Goal: Transaction & Acquisition: Purchase product/service

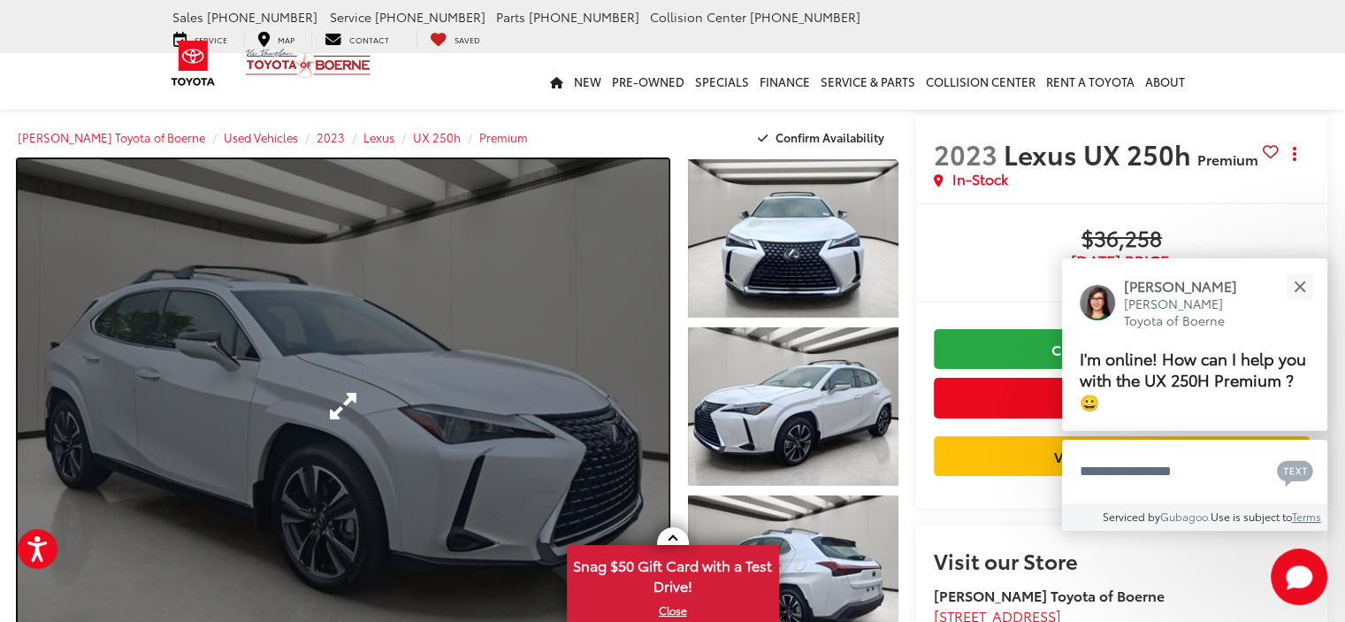
click at [416, 399] on link "Expand Photo 0" at bounding box center [343, 406] width 651 height 494
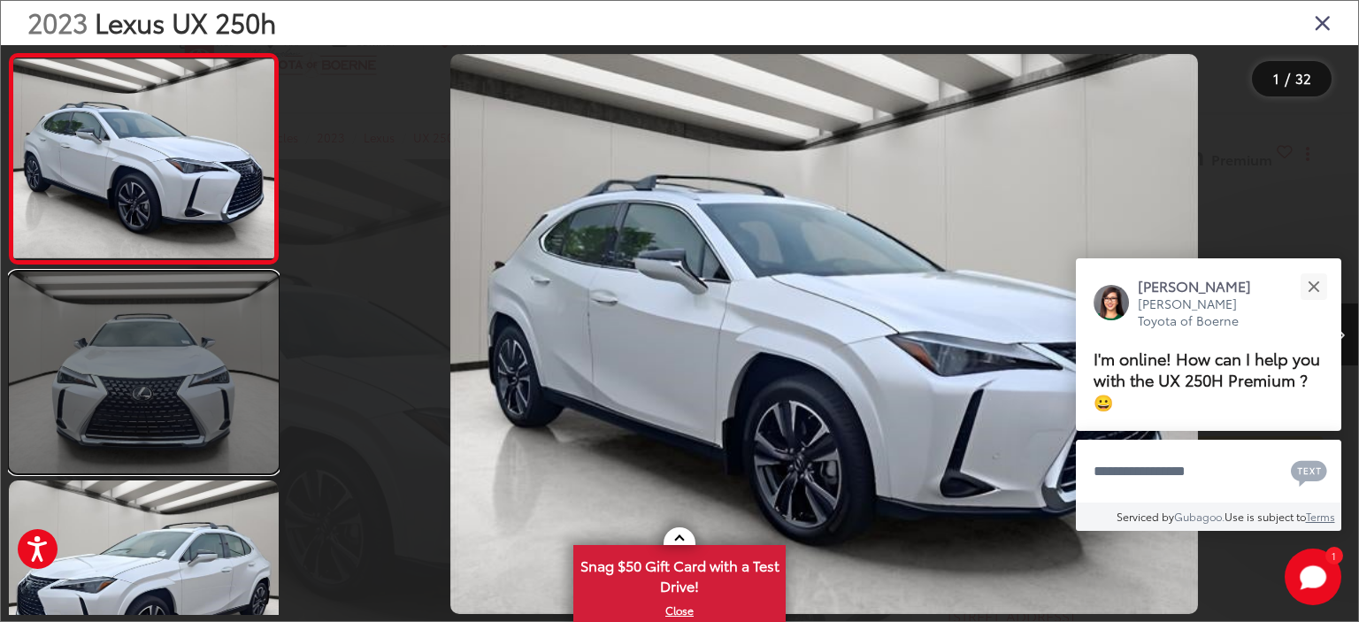
click at [227, 353] on link at bounding box center [144, 373] width 270 height 203
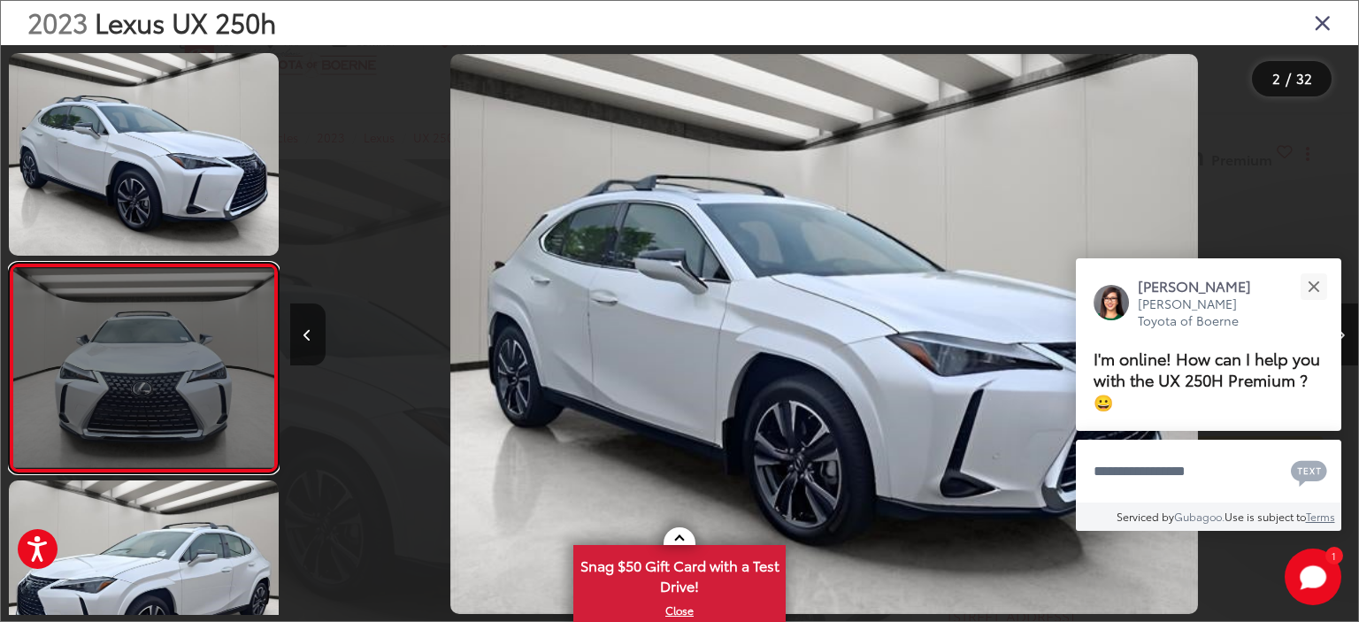
scroll to position [85, 0]
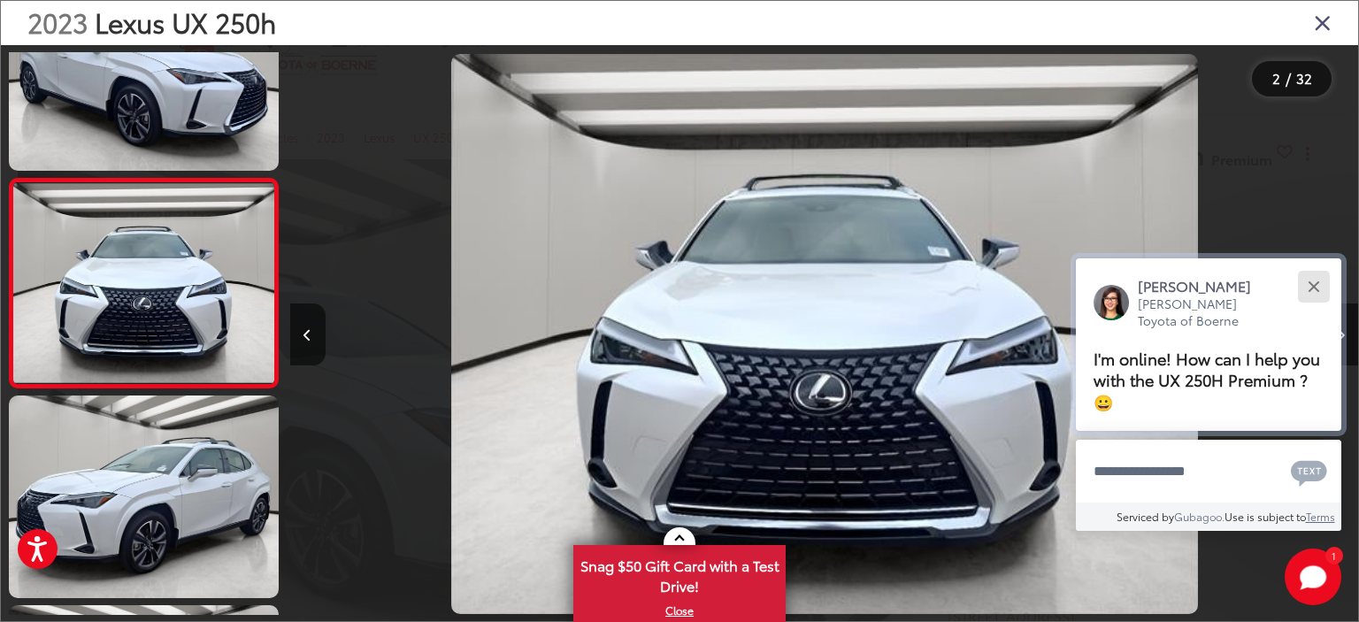
click at [1307, 281] on div "Close" at bounding box center [1312, 285] width 11 height 11
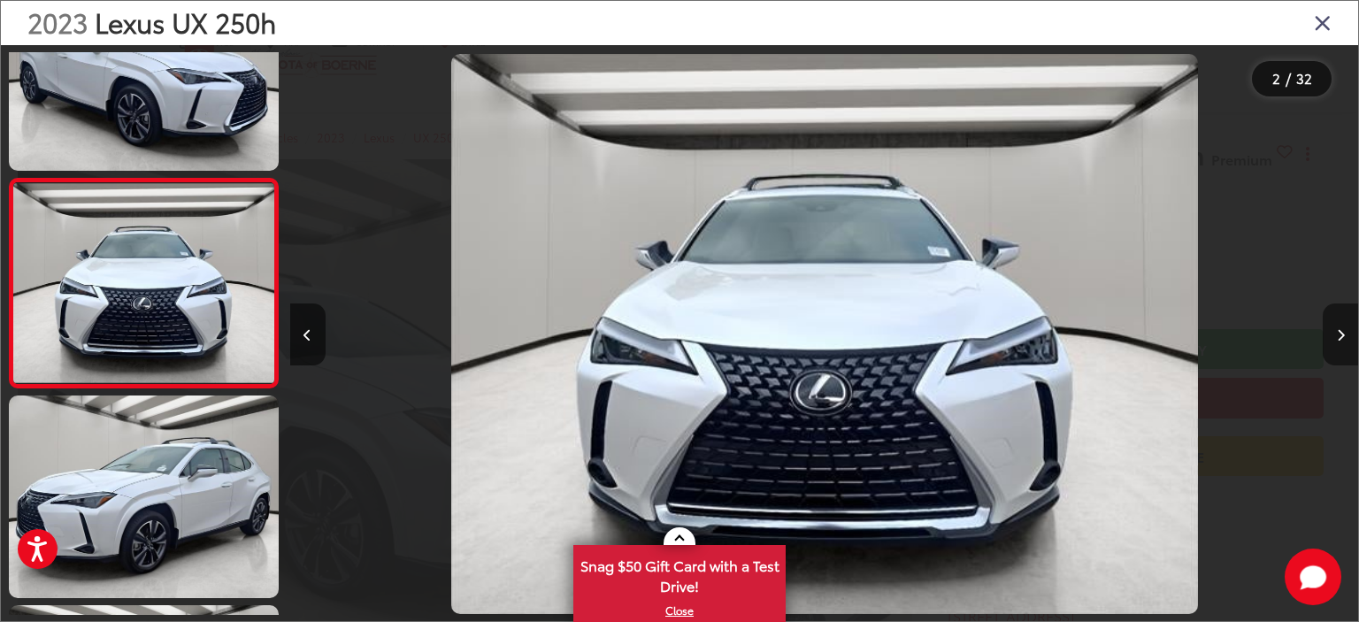
click at [1336, 339] on icon "Next image" at bounding box center [1340, 335] width 8 height 12
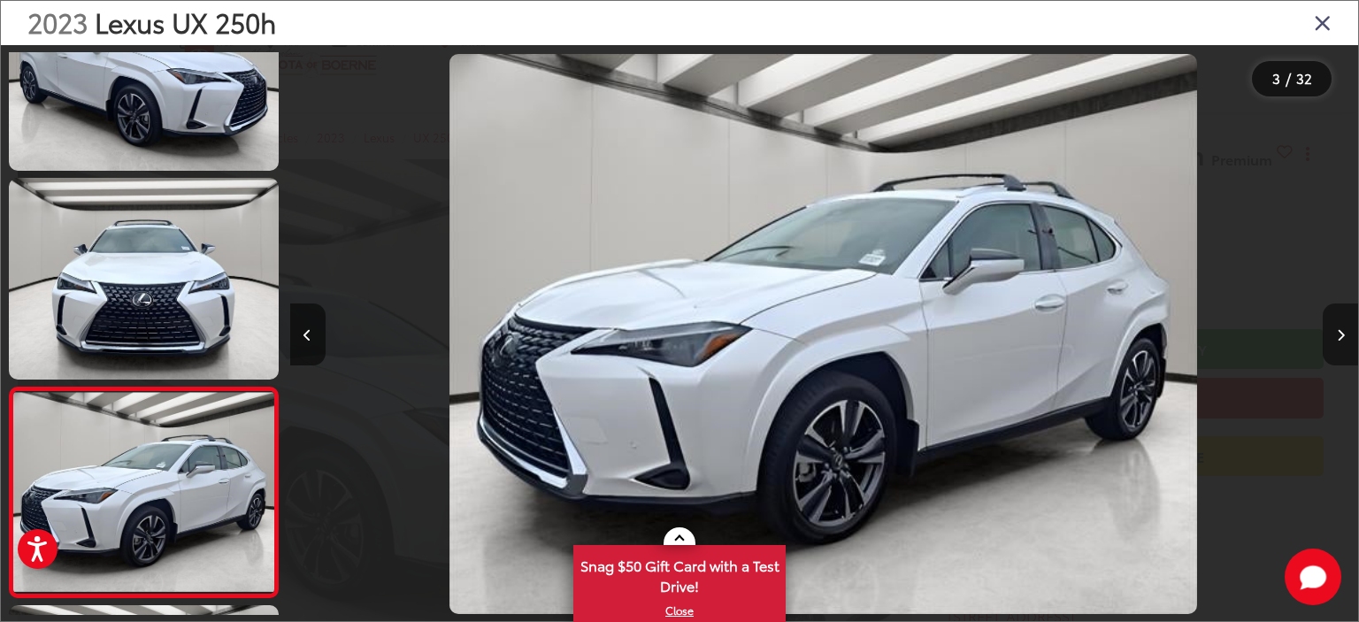
scroll to position [294, 0]
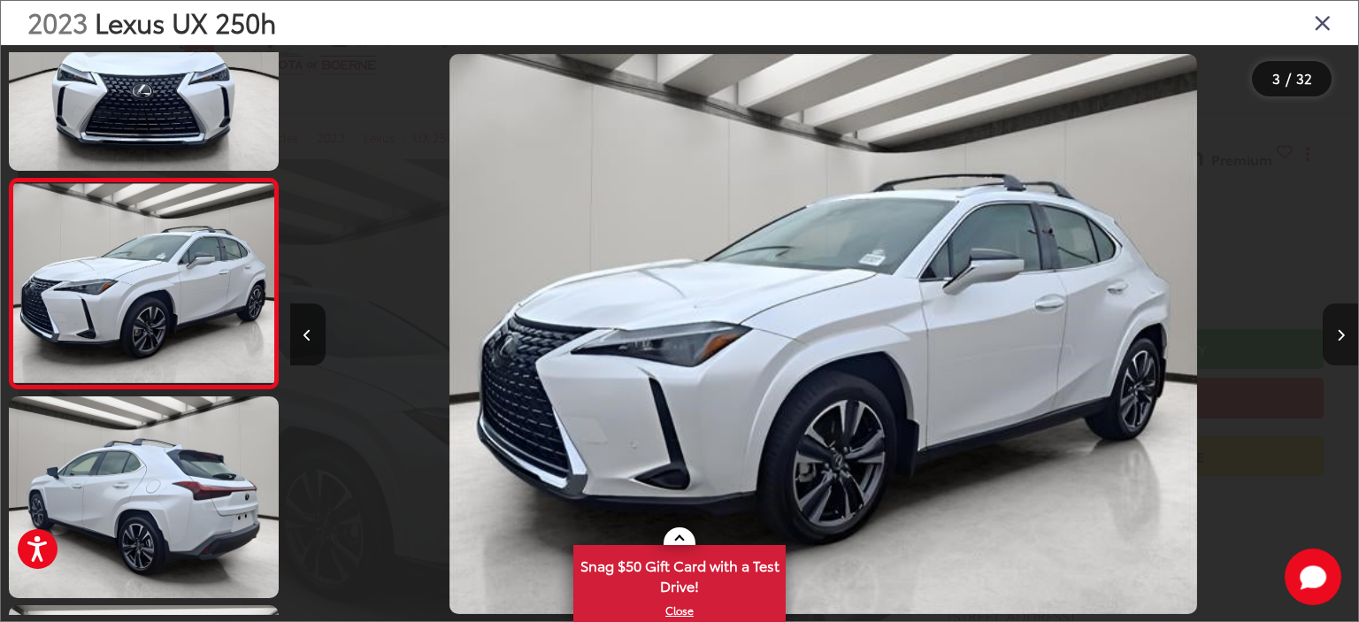
click at [1336, 339] on icon "Next image" at bounding box center [1340, 335] width 8 height 12
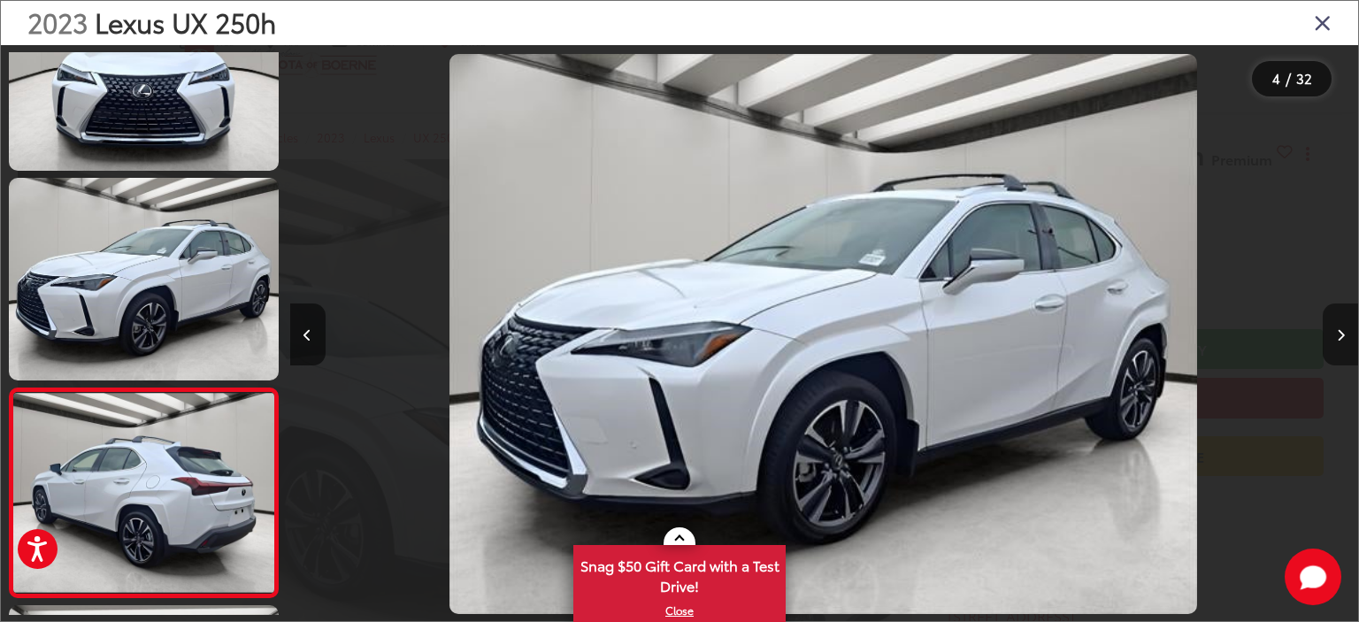
scroll to position [503, 0]
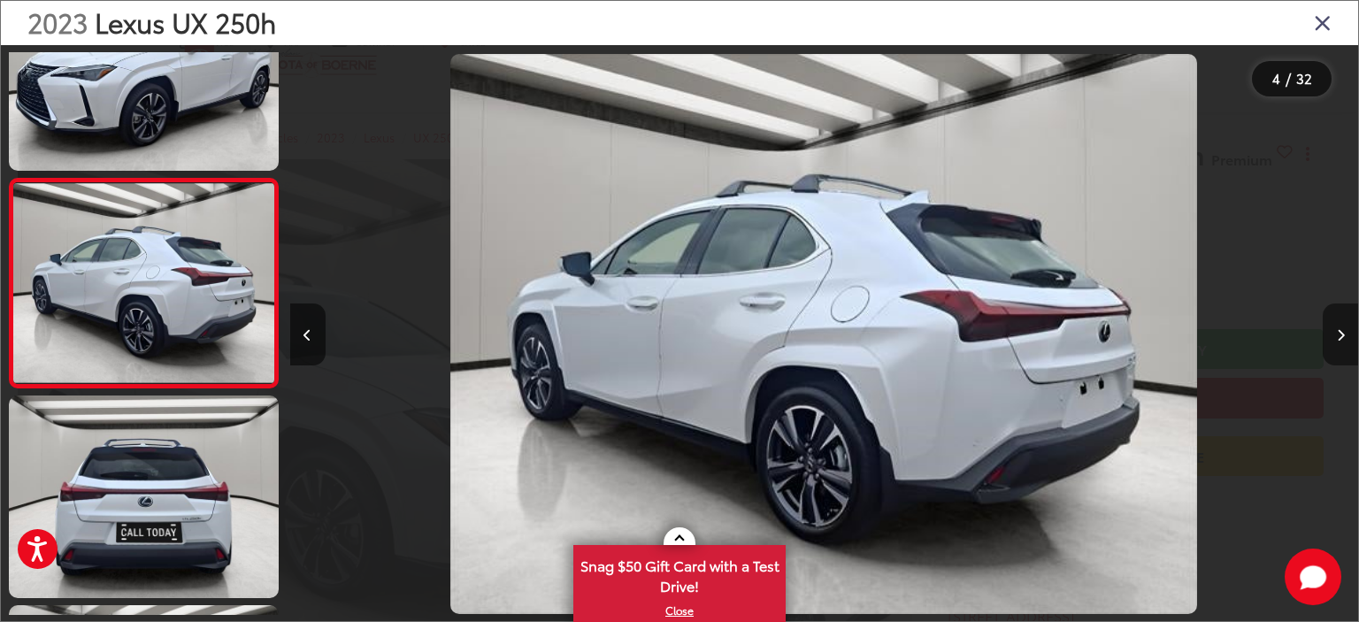
click at [1336, 339] on icon "Next image" at bounding box center [1340, 335] width 8 height 12
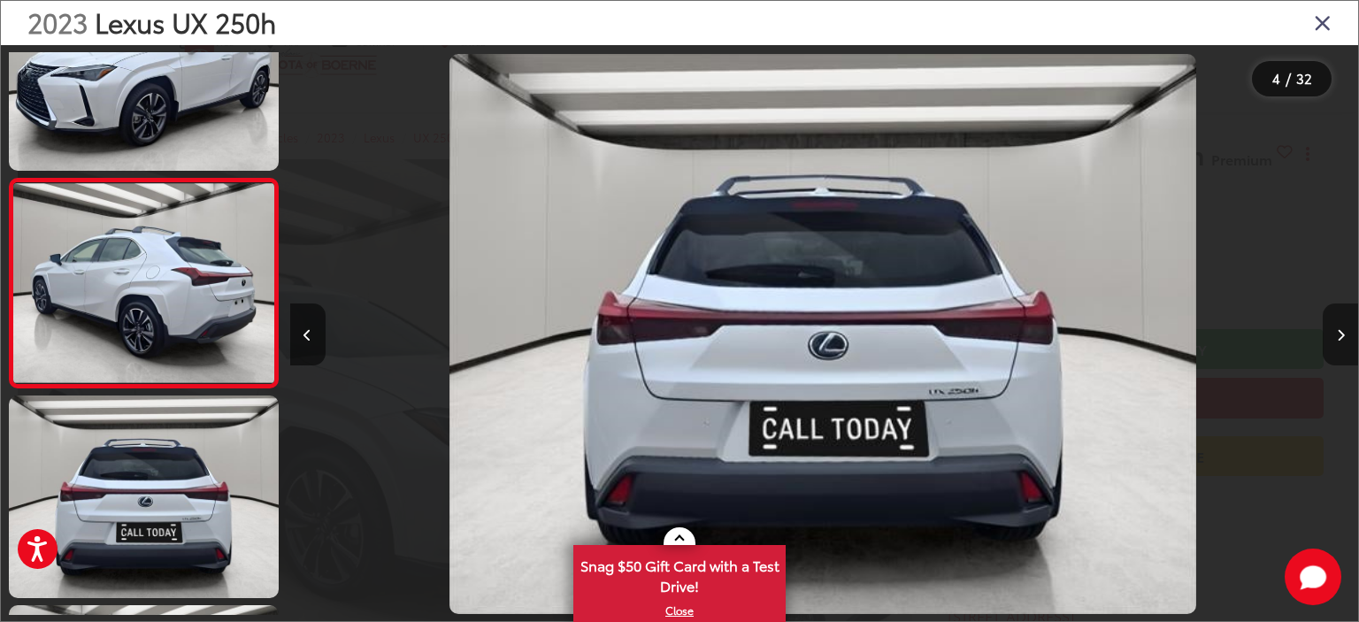
scroll to position [714, 0]
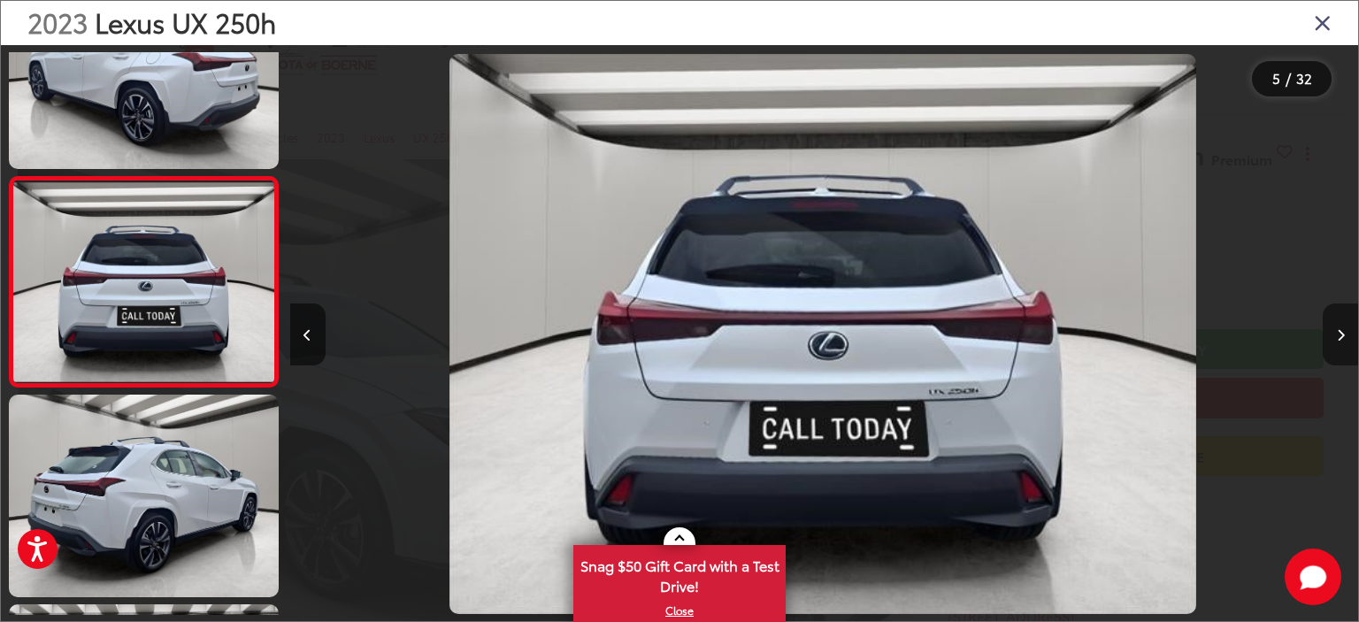
click at [1336, 339] on icon "Next image" at bounding box center [1340, 335] width 8 height 12
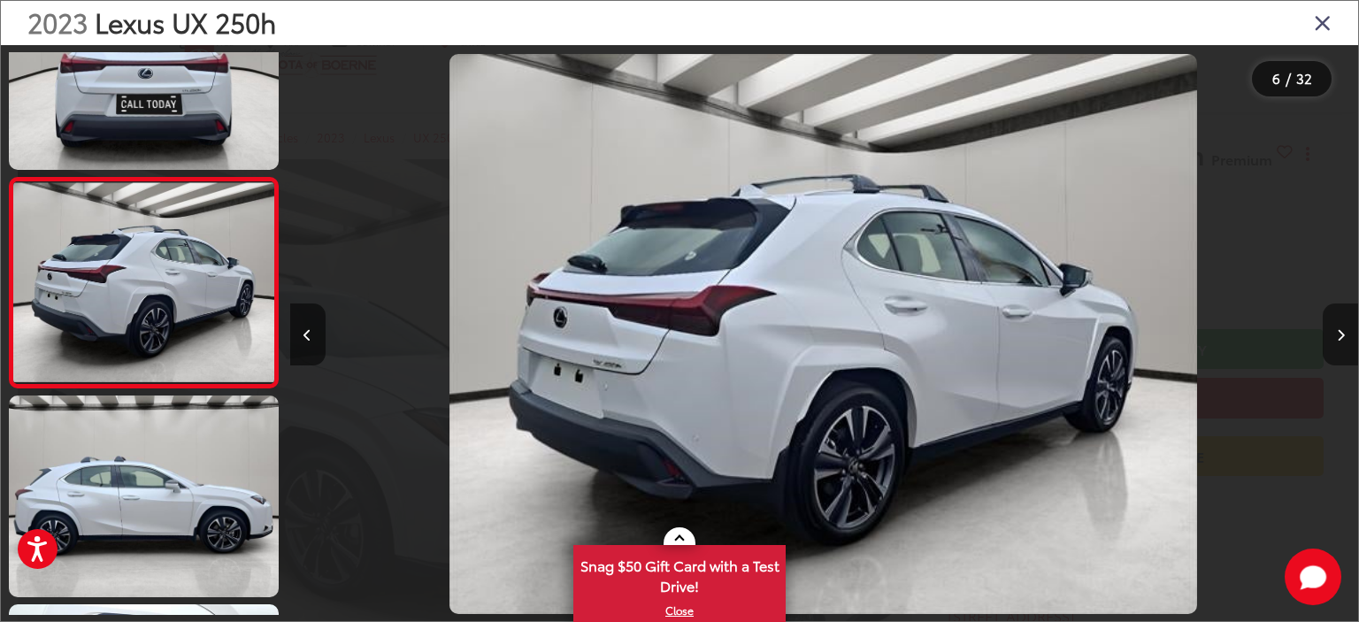
click at [1336, 339] on icon "Next image" at bounding box center [1340, 335] width 8 height 12
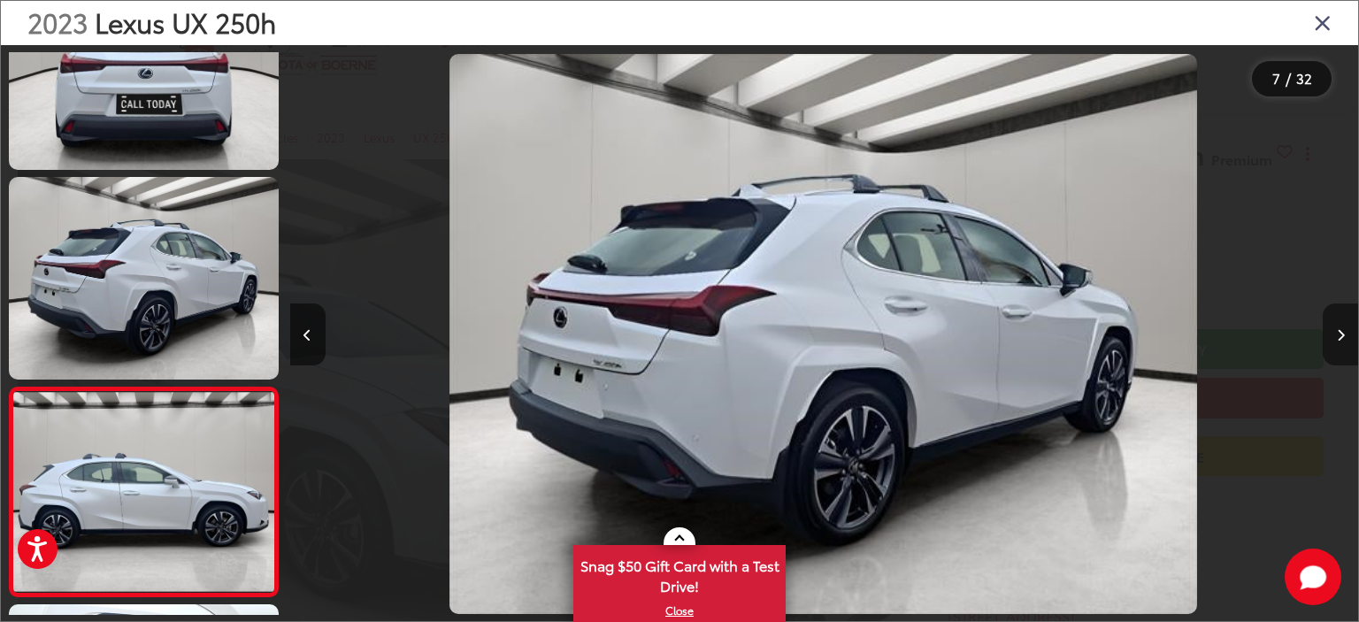
scroll to position [1132, 0]
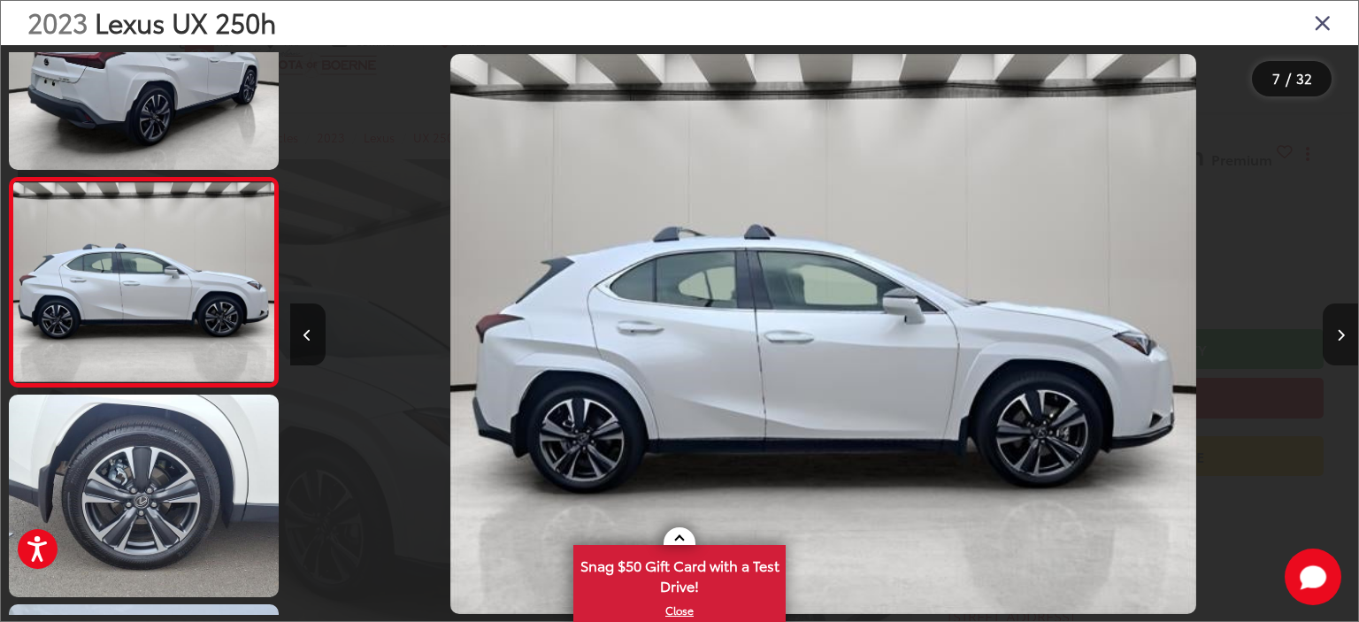
click at [1336, 339] on icon "Next image" at bounding box center [1340, 335] width 8 height 12
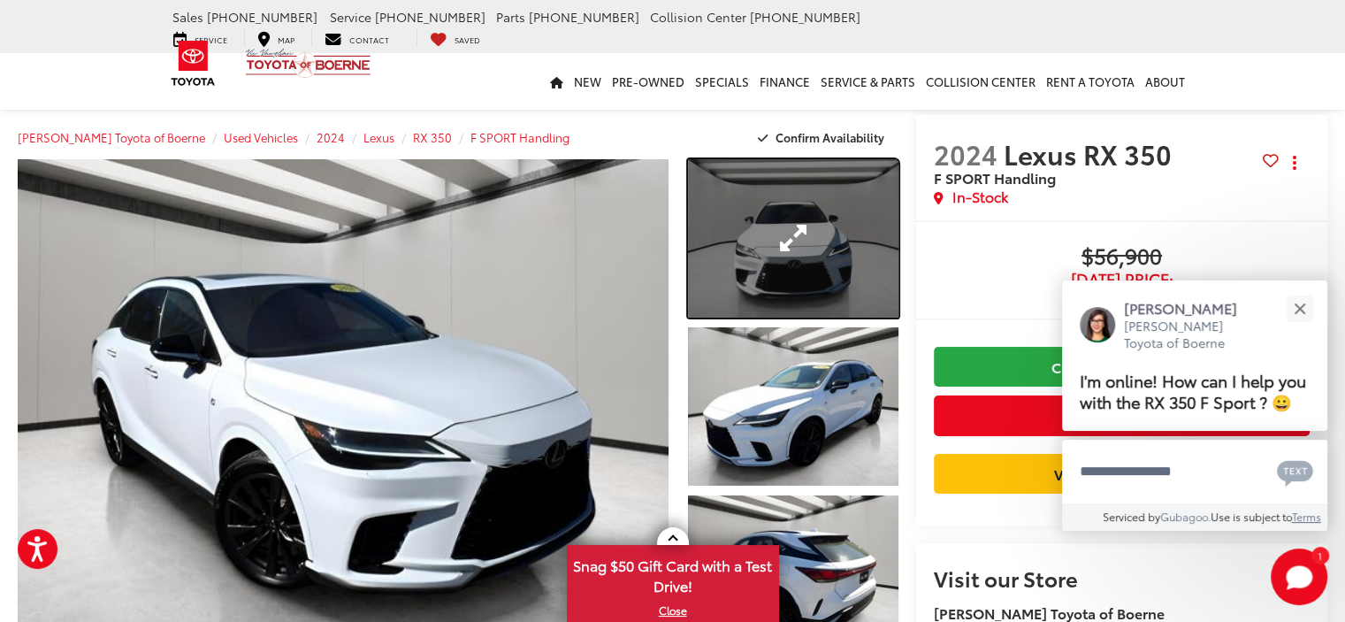
click at [782, 238] on link "Expand Photo 1" at bounding box center [793, 238] width 211 height 158
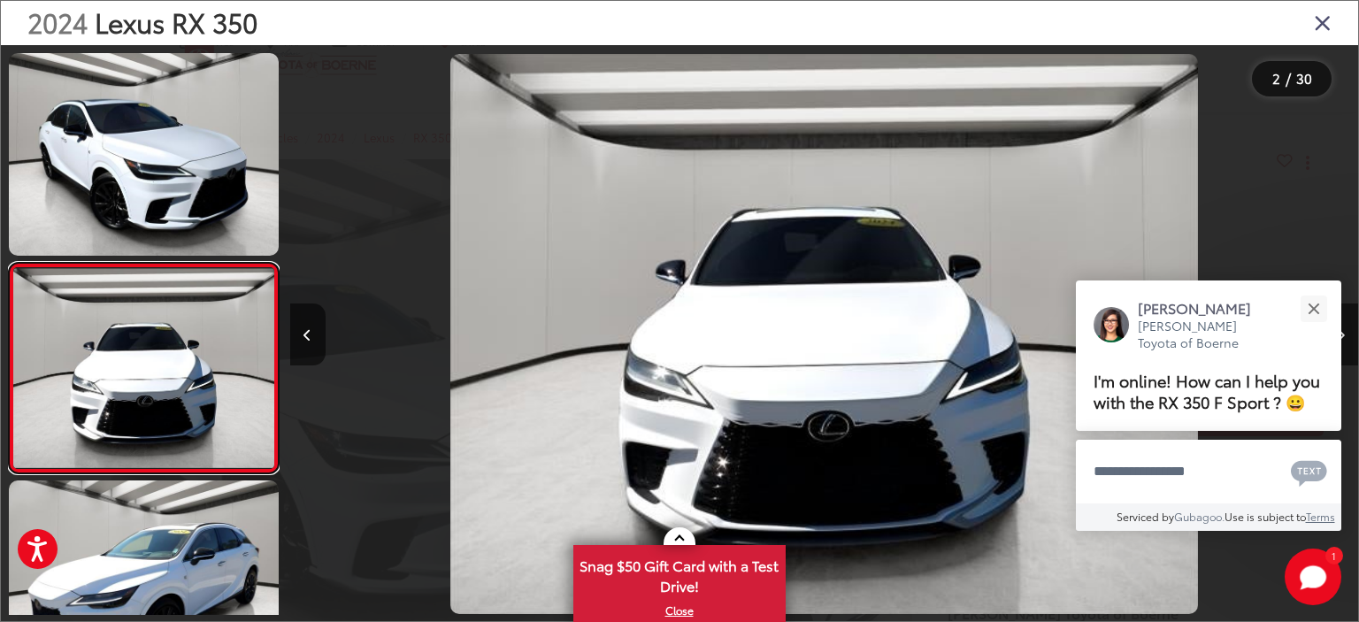
scroll to position [85, 0]
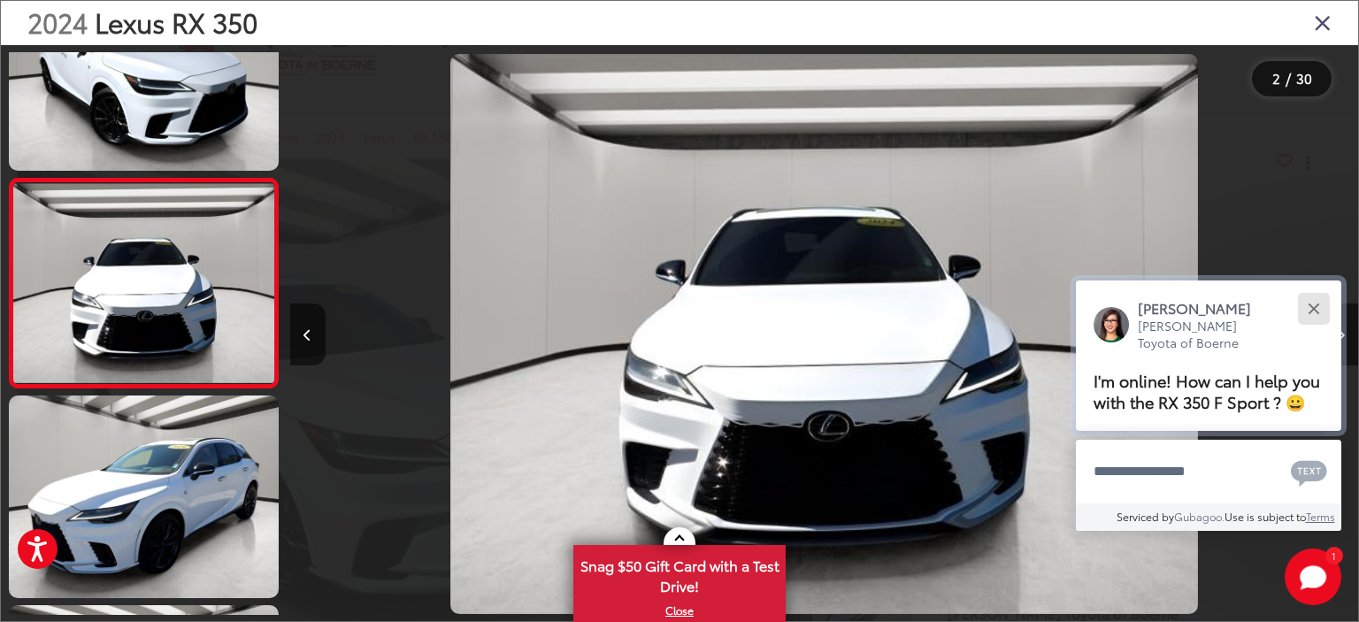
click at [1312, 309] on div "Close" at bounding box center [1312, 307] width 11 height 11
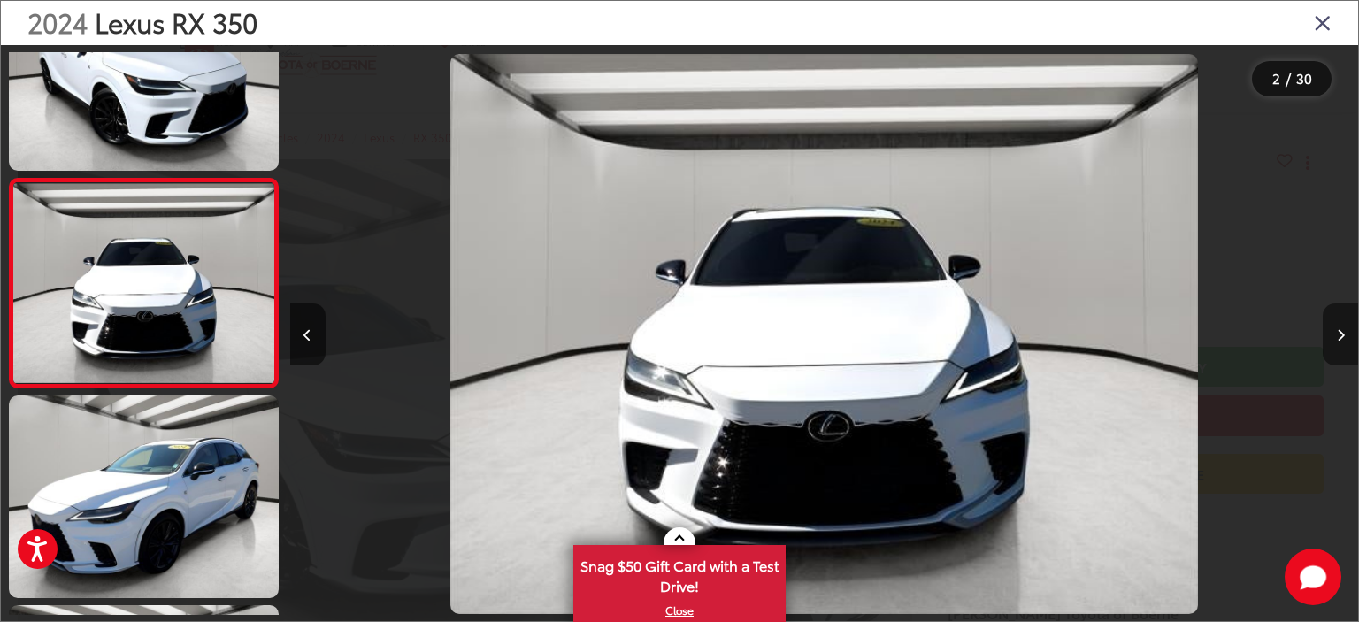
click at [1341, 329] on icon "Next image" at bounding box center [1340, 335] width 8 height 12
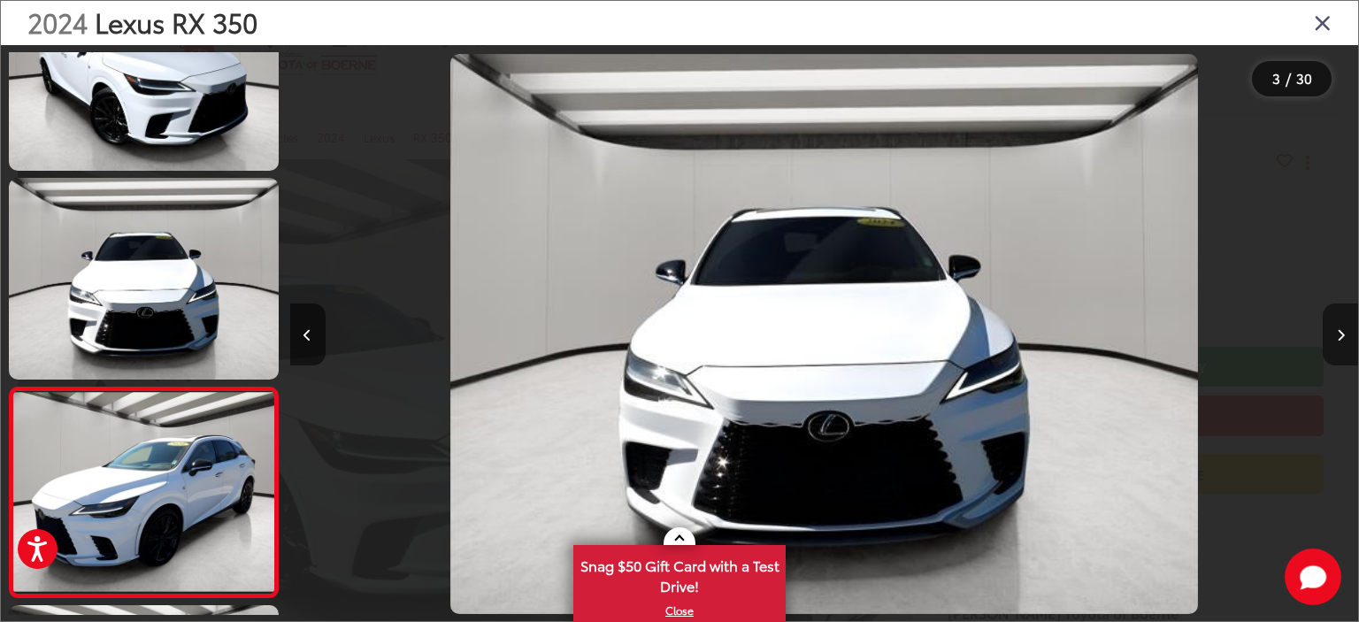
scroll to position [294, 0]
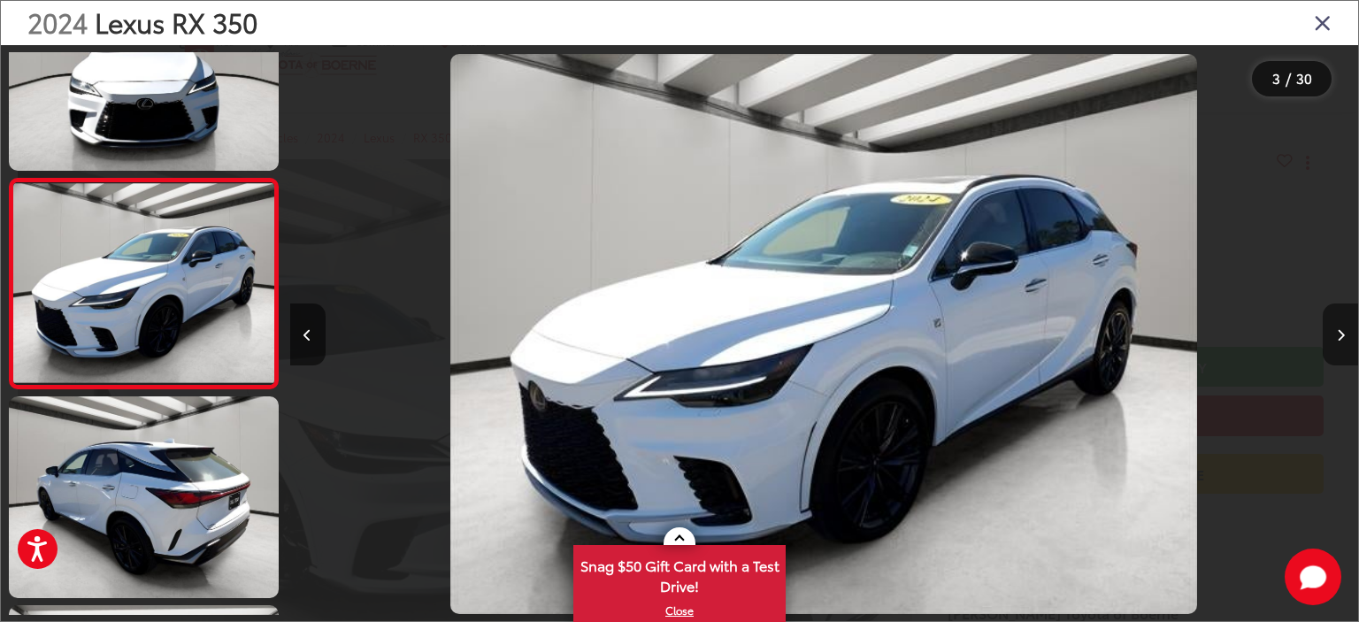
click at [1341, 329] on icon "Next image" at bounding box center [1340, 335] width 8 height 12
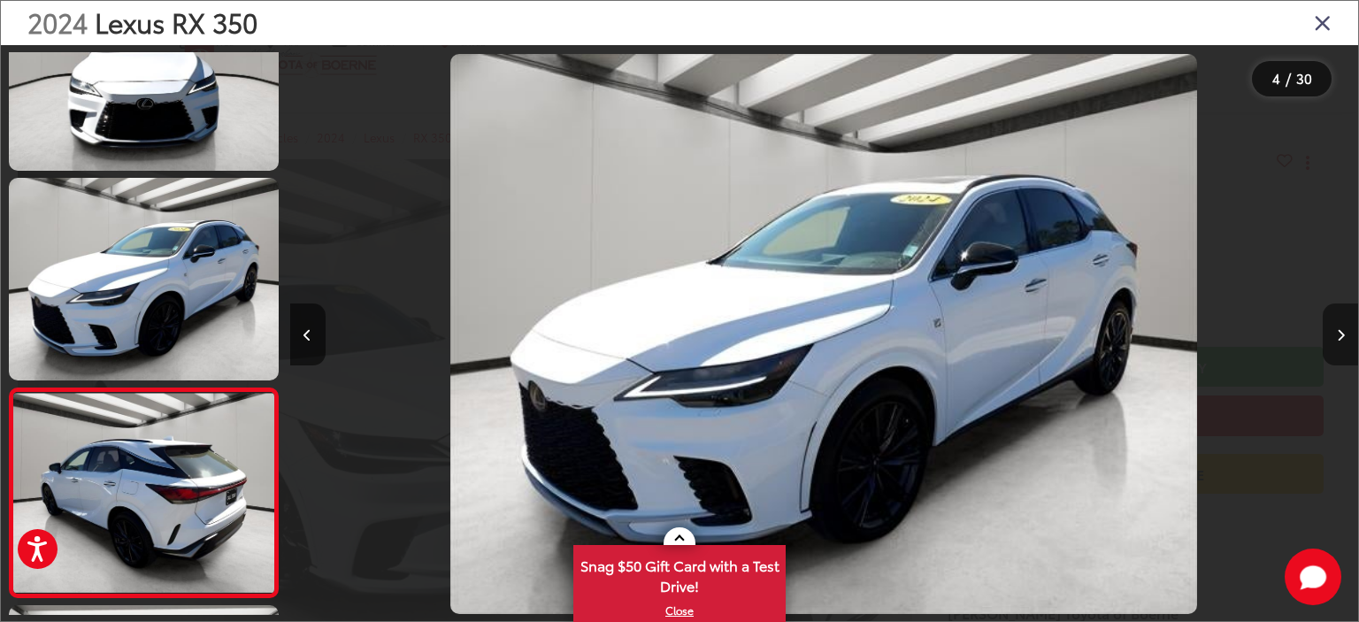
scroll to position [503, 0]
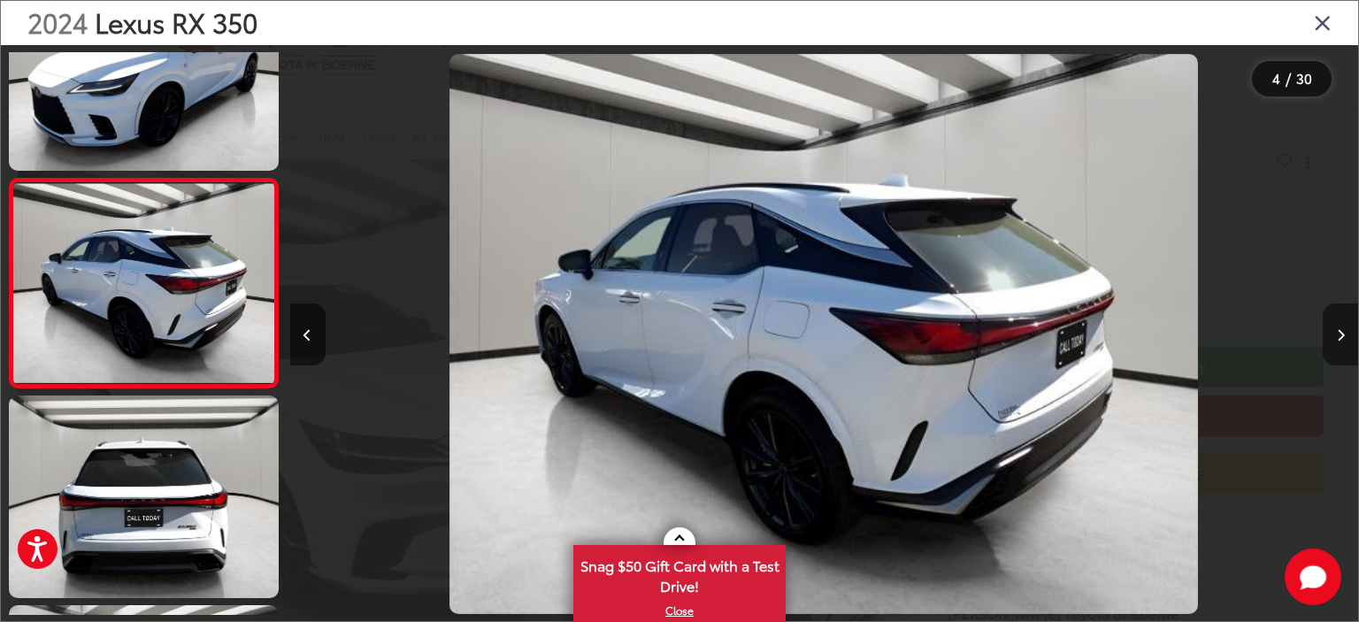
click at [1341, 329] on icon "Next image" at bounding box center [1340, 335] width 8 height 12
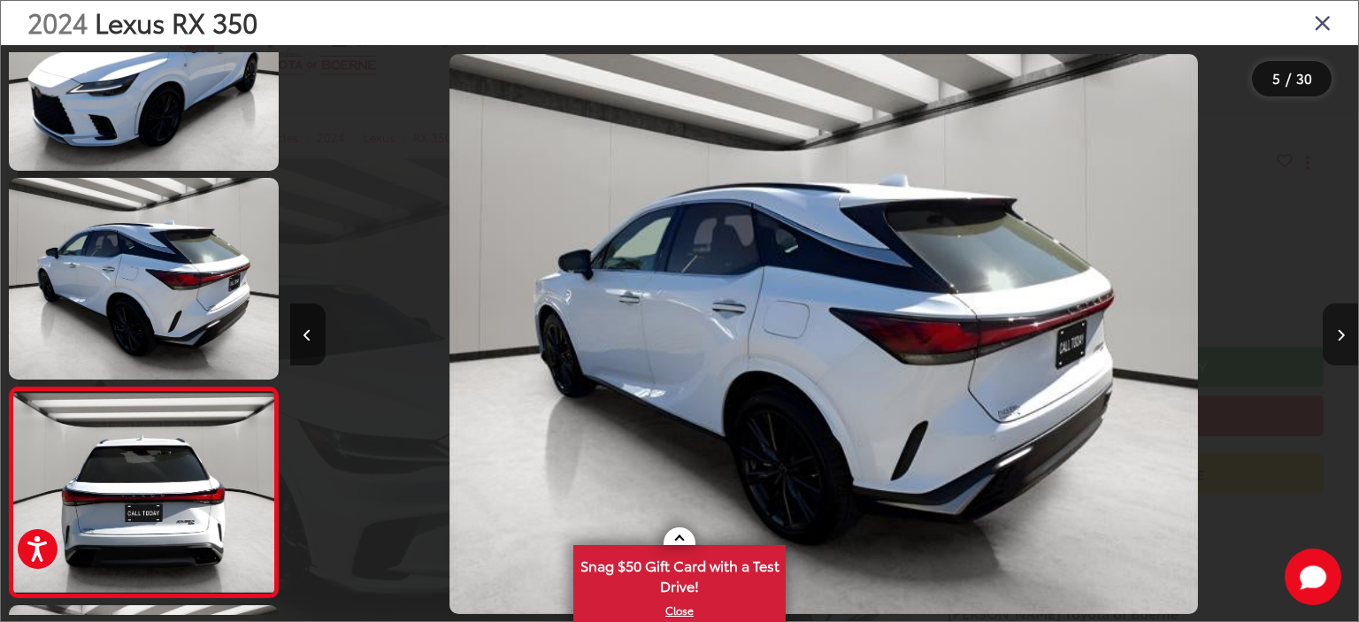
scroll to position [714, 0]
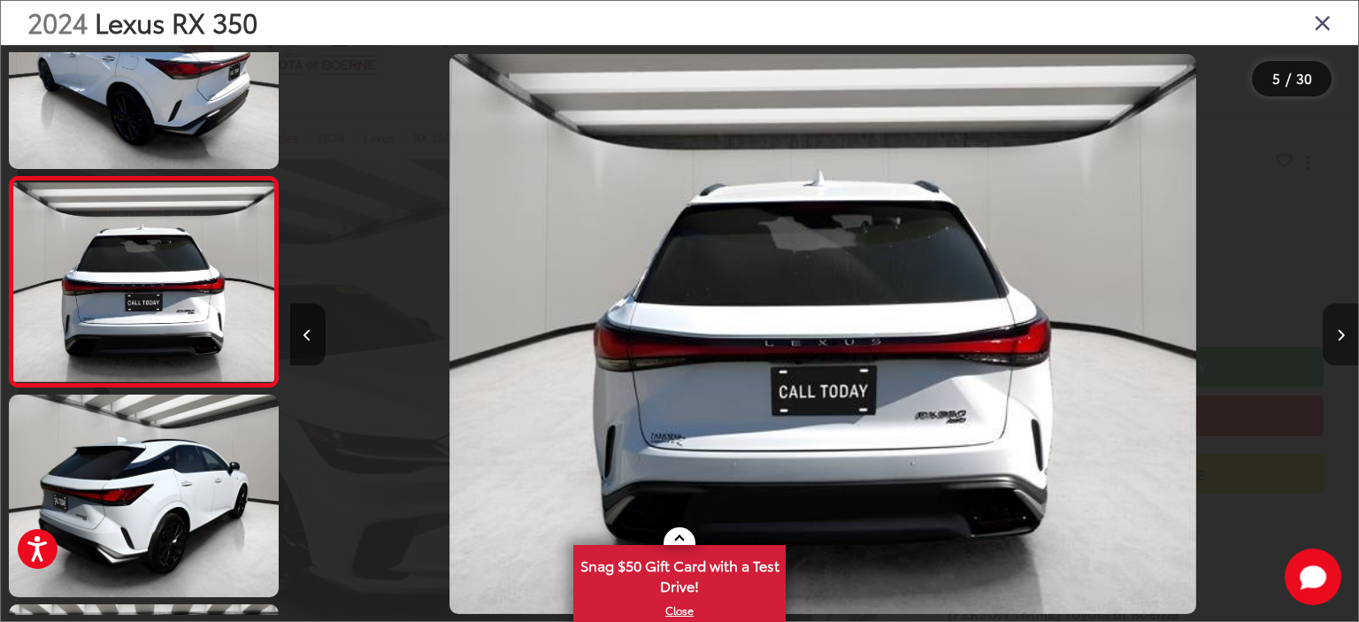
click at [1341, 329] on icon "Next image" at bounding box center [1340, 335] width 8 height 12
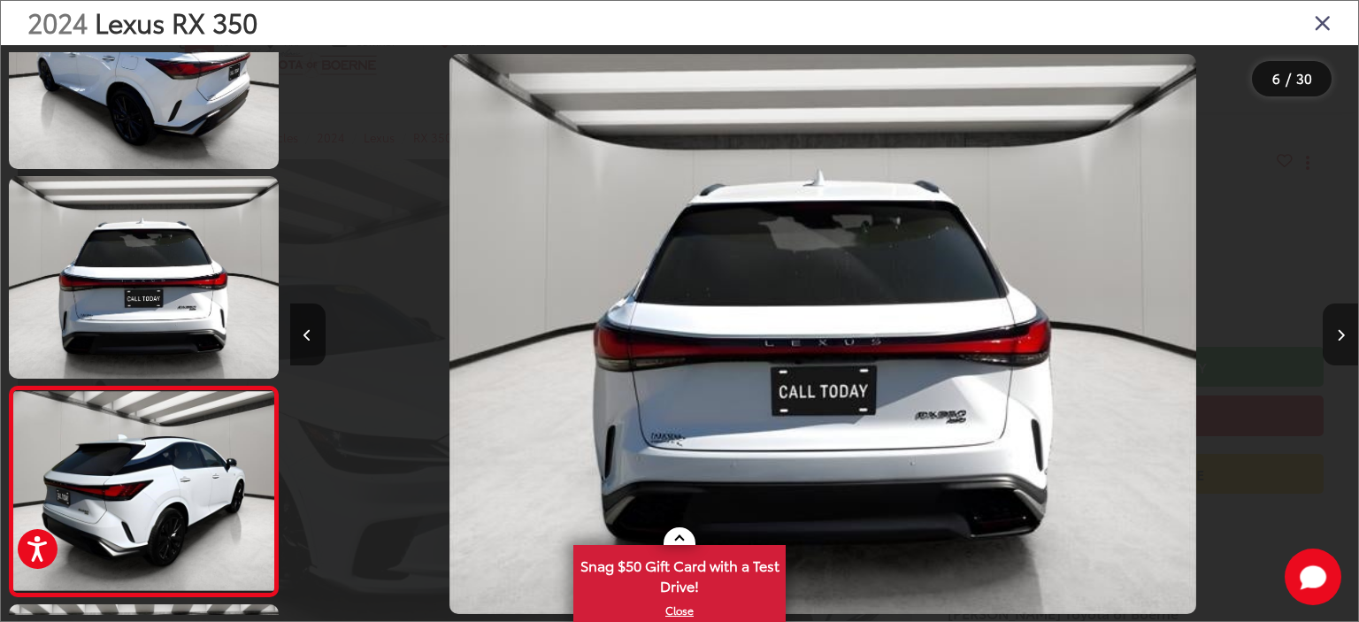
scroll to position [923, 0]
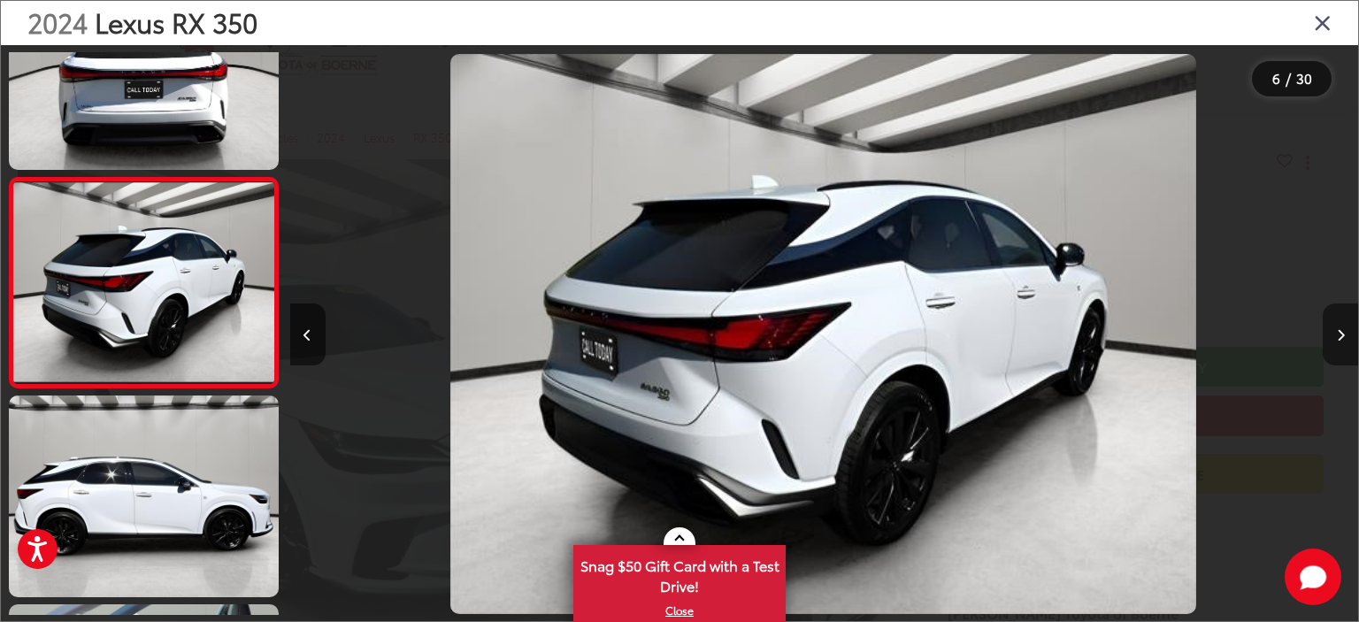
click at [1341, 329] on icon "Next image" at bounding box center [1340, 335] width 8 height 12
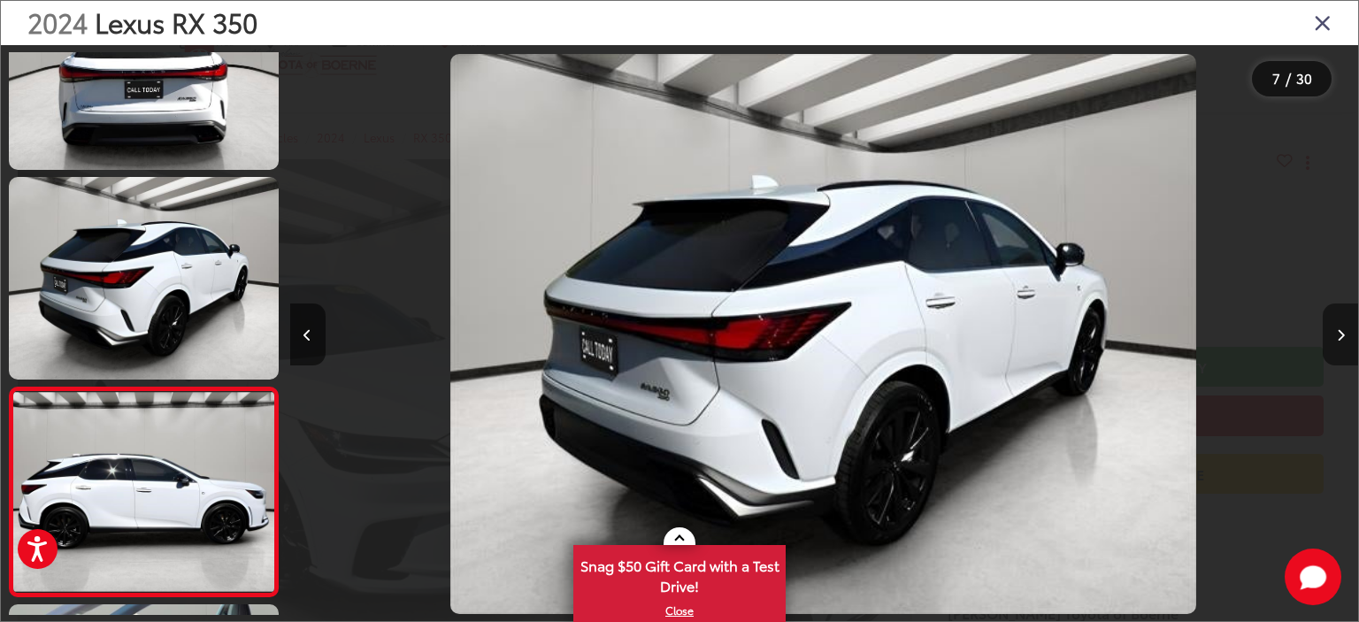
scroll to position [1132, 0]
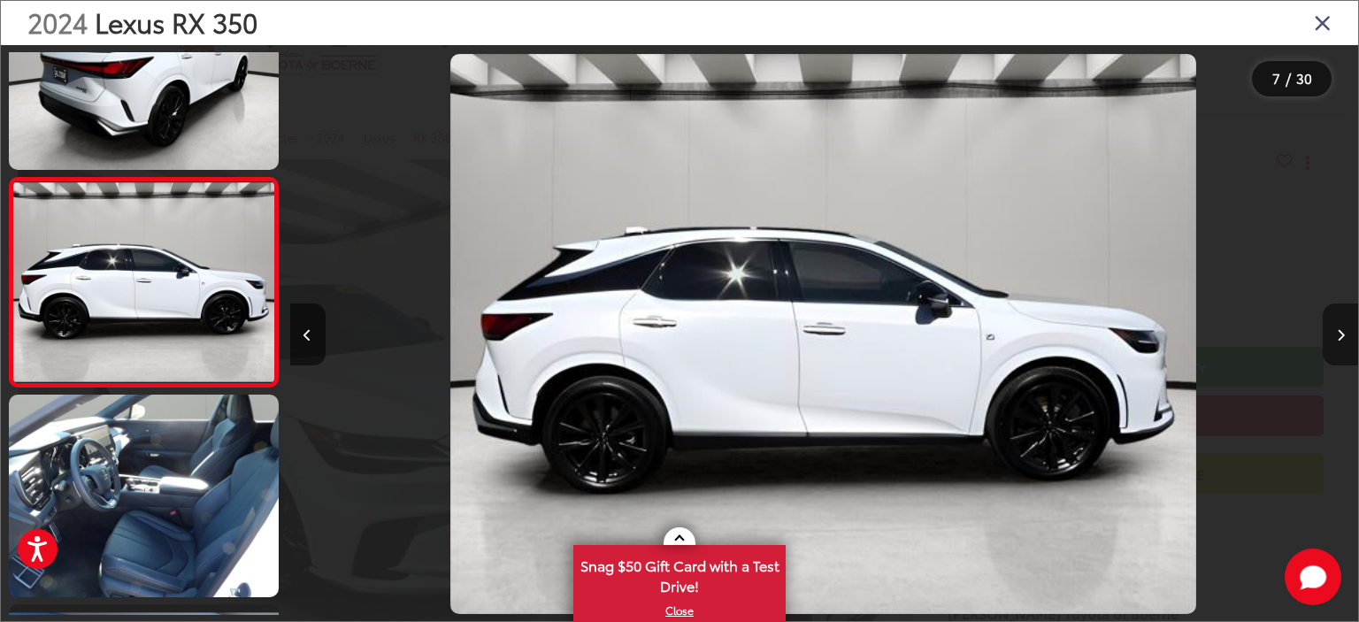
click at [1341, 329] on icon "Next image" at bounding box center [1340, 335] width 8 height 12
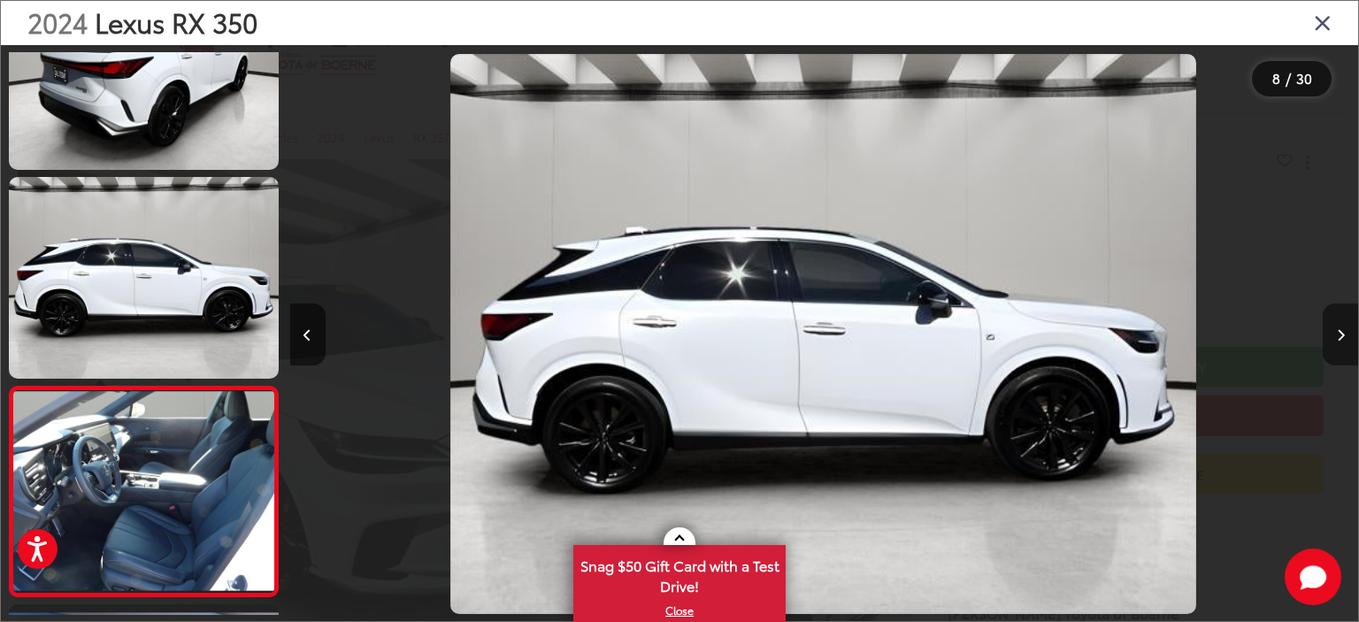
scroll to position [1341, 0]
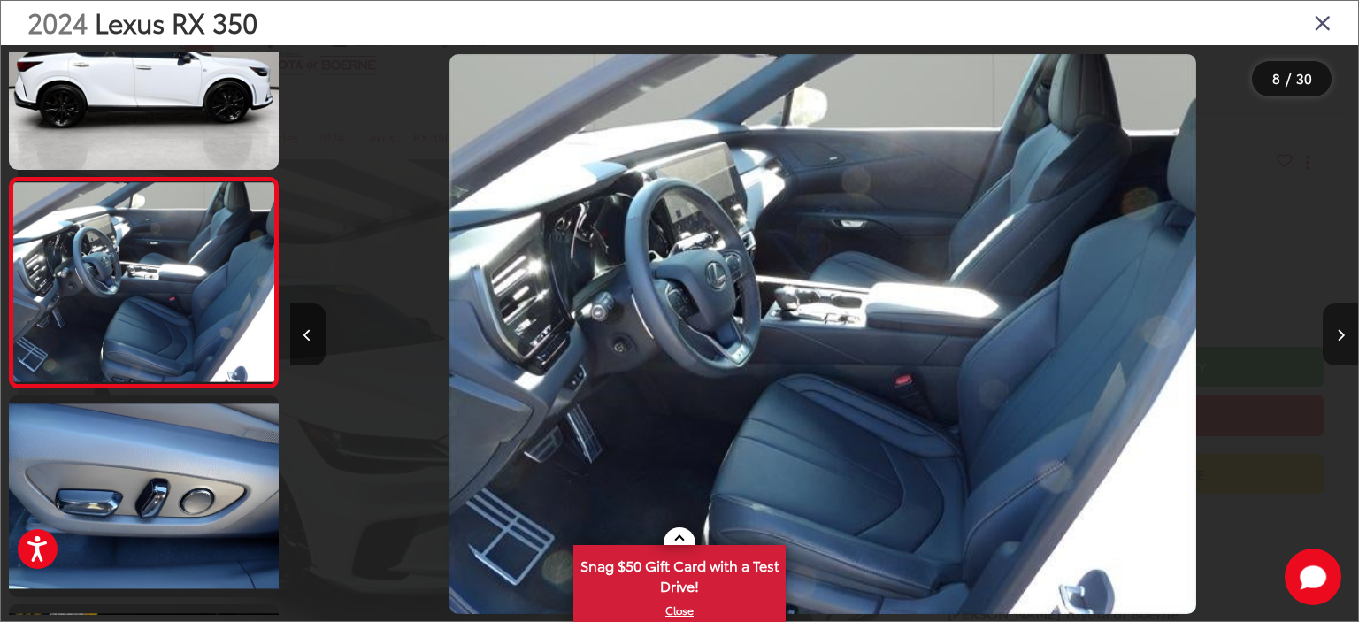
click at [1341, 329] on icon "Next image" at bounding box center [1340, 335] width 8 height 12
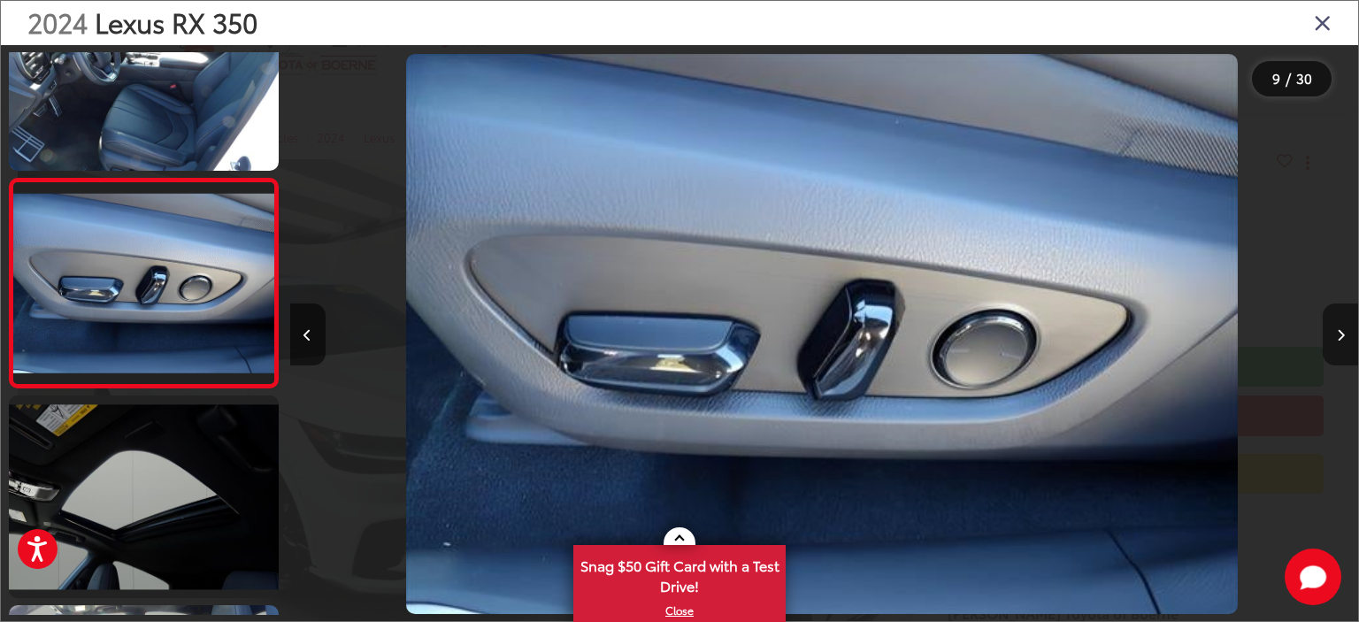
click at [1341, 329] on icon "Next image" at bounding box center [1340, 335] width 8 height 12
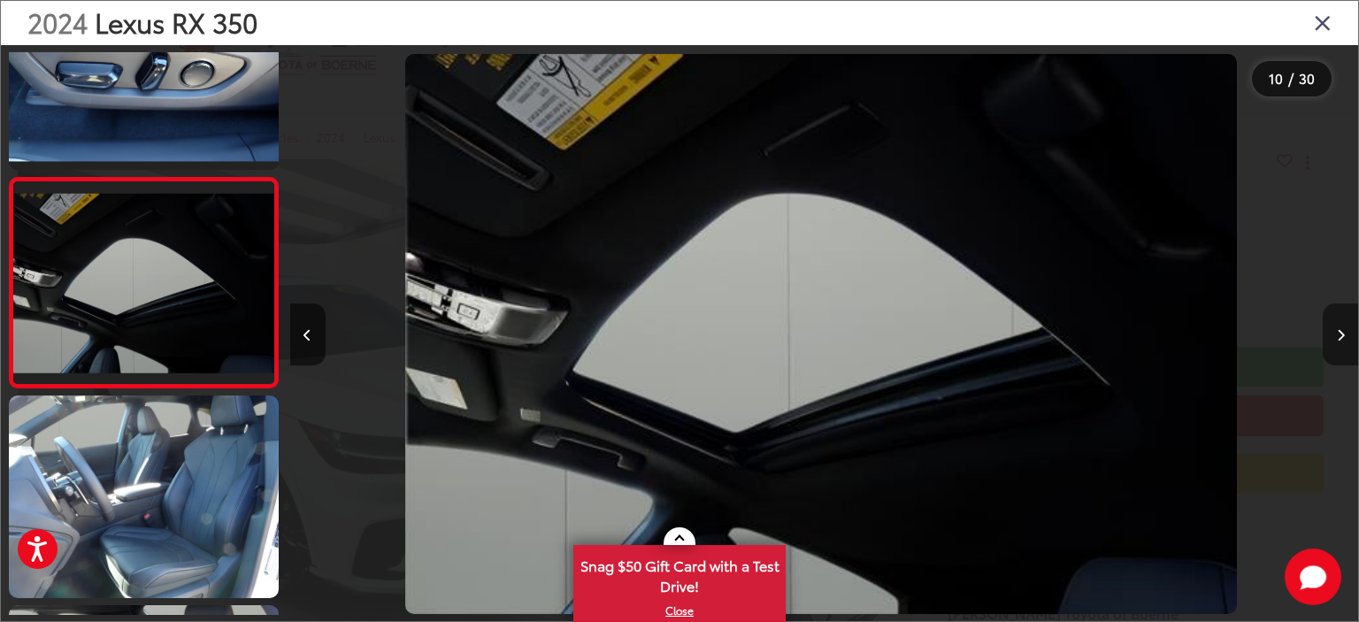
click at [1341, 329] on icon "Next image" at bounding box center [1340, 335] width 8 height 12
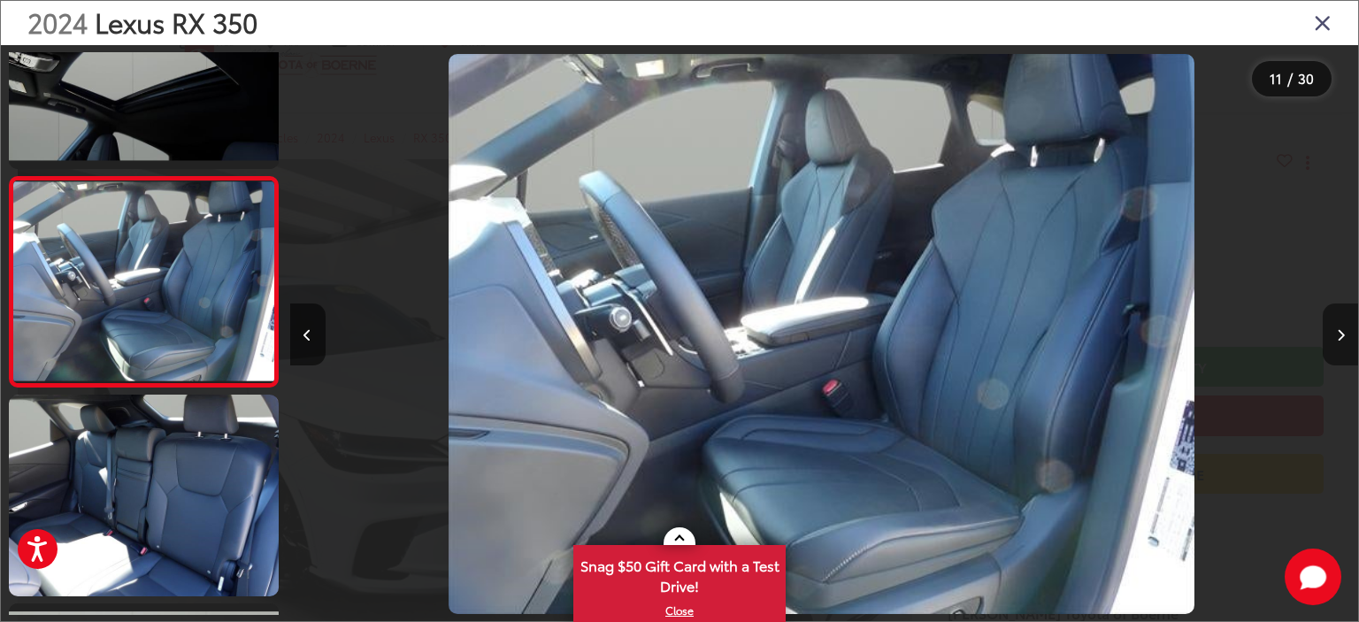
click at [1341, 329] on icon "Next image" at bounding box center [1340, 335] width 8 height 12
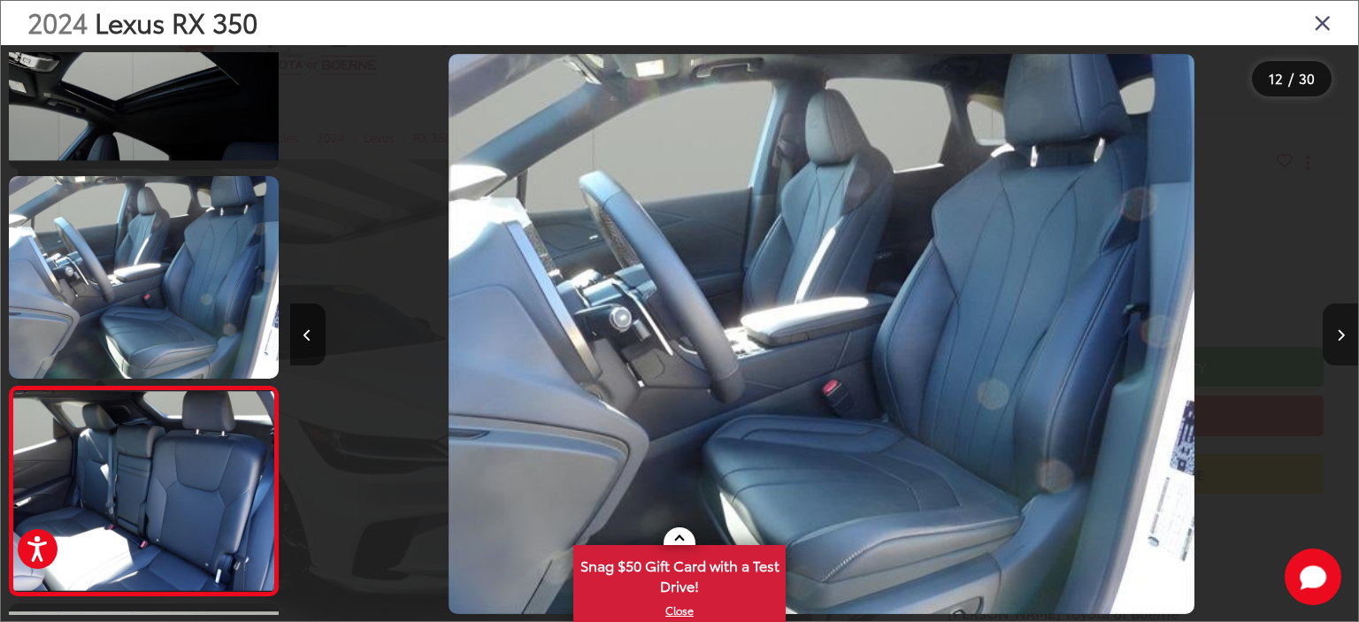
scroll to position [2178, 0]
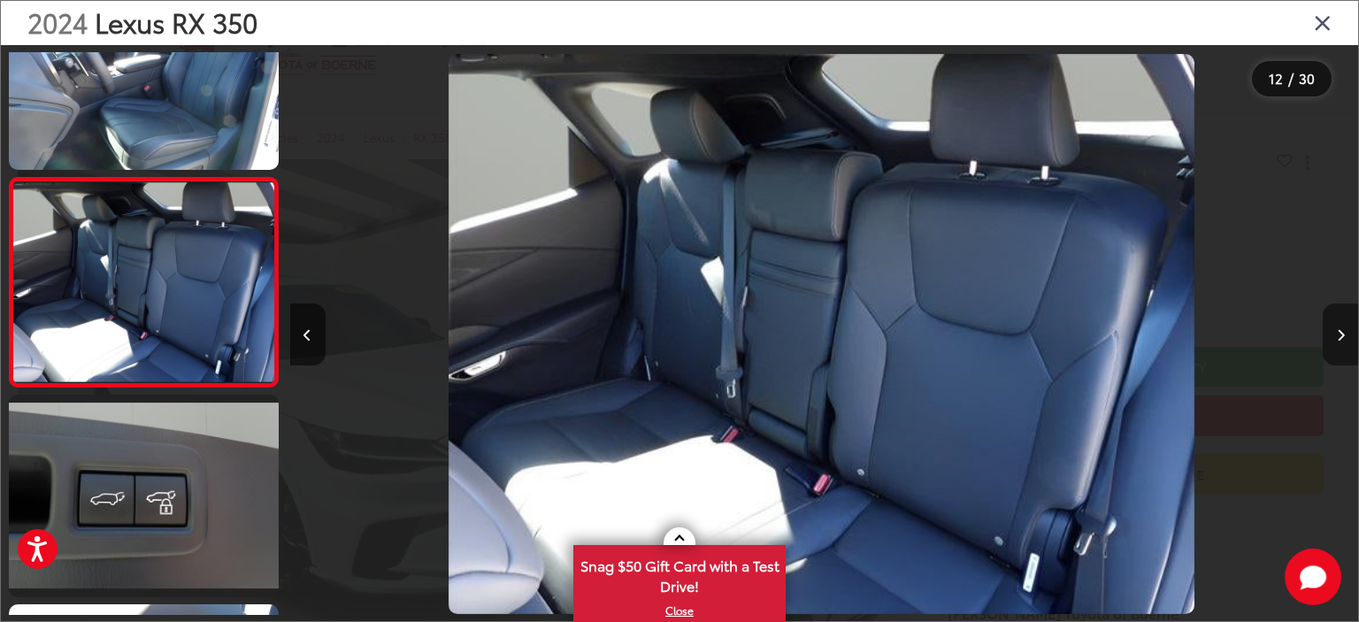
click at [1341, 329] on icon "Next image" at bounding box center [1340, 335] width 8 height 12
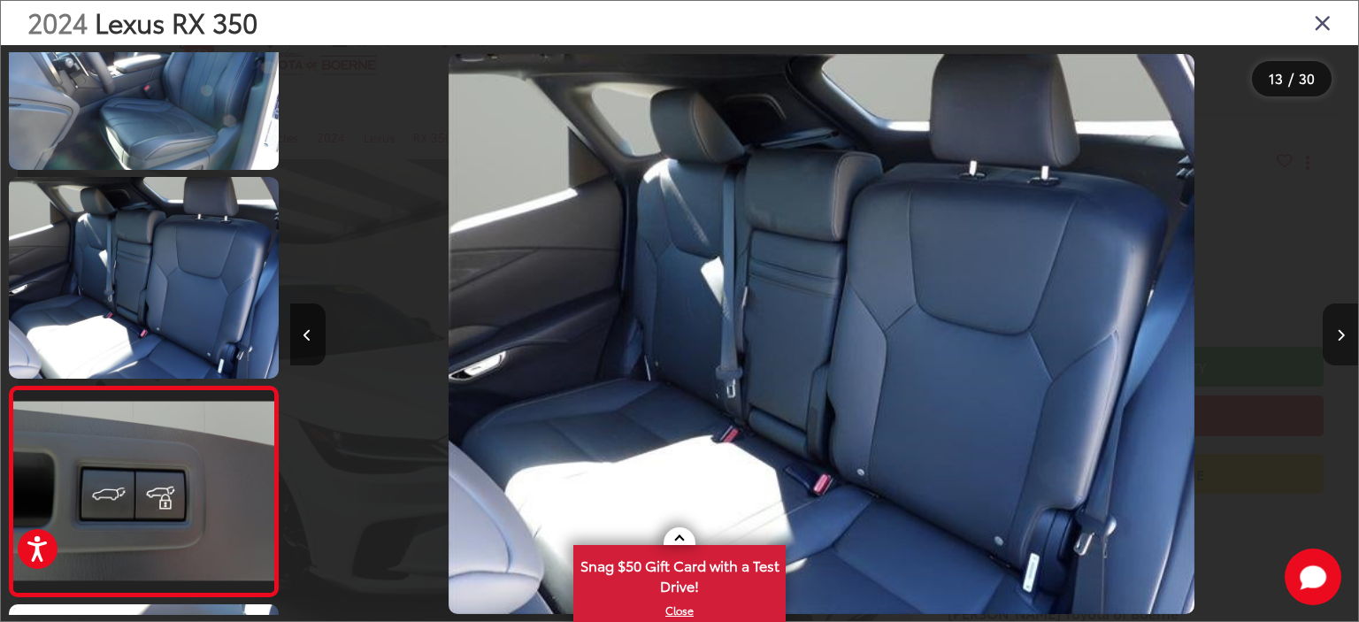
scroll to position [2388, 0]
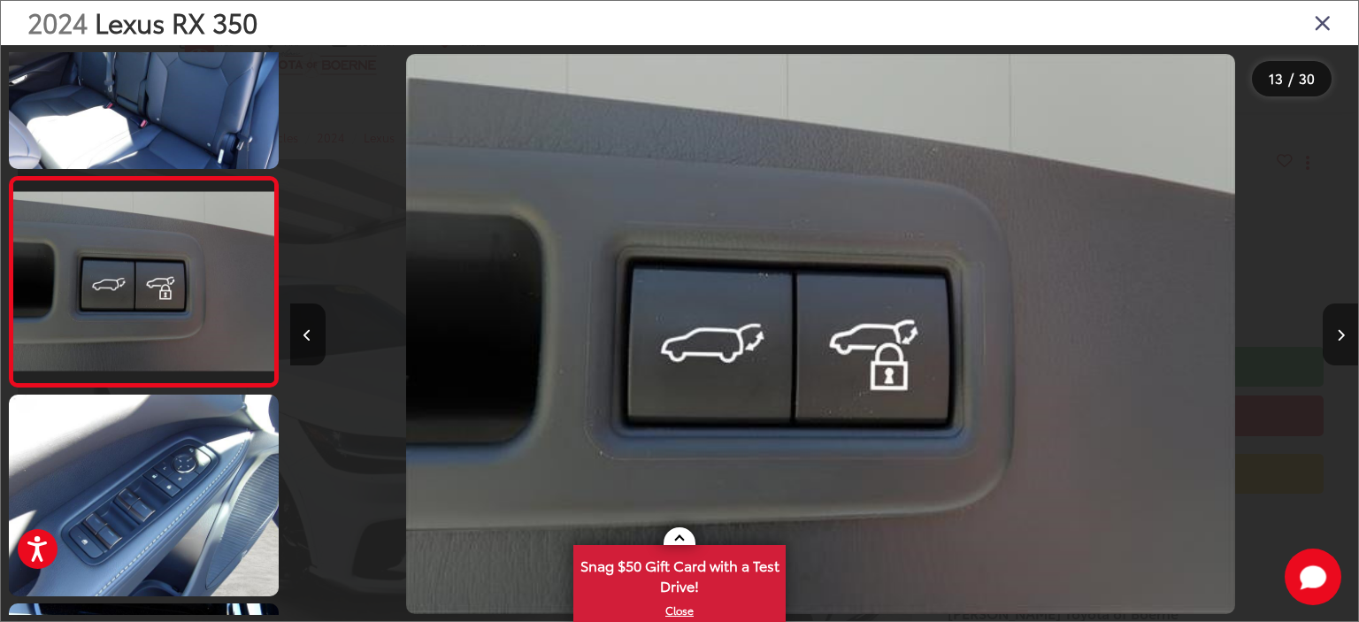
click at [1341, 329] on icon "Next image" at bounding box center [1340, 335] width 8 height 12
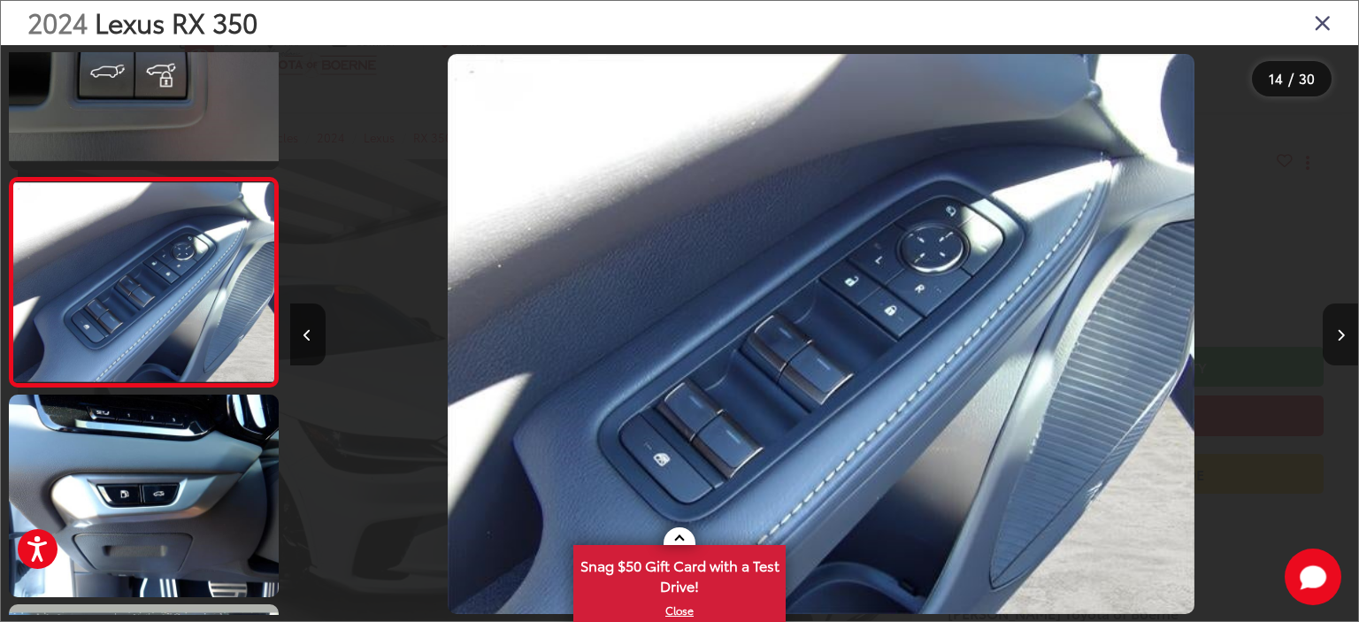
click at [1341, 329] on icon "Next image" at bounding box center [1340, 335] width 8 height 12
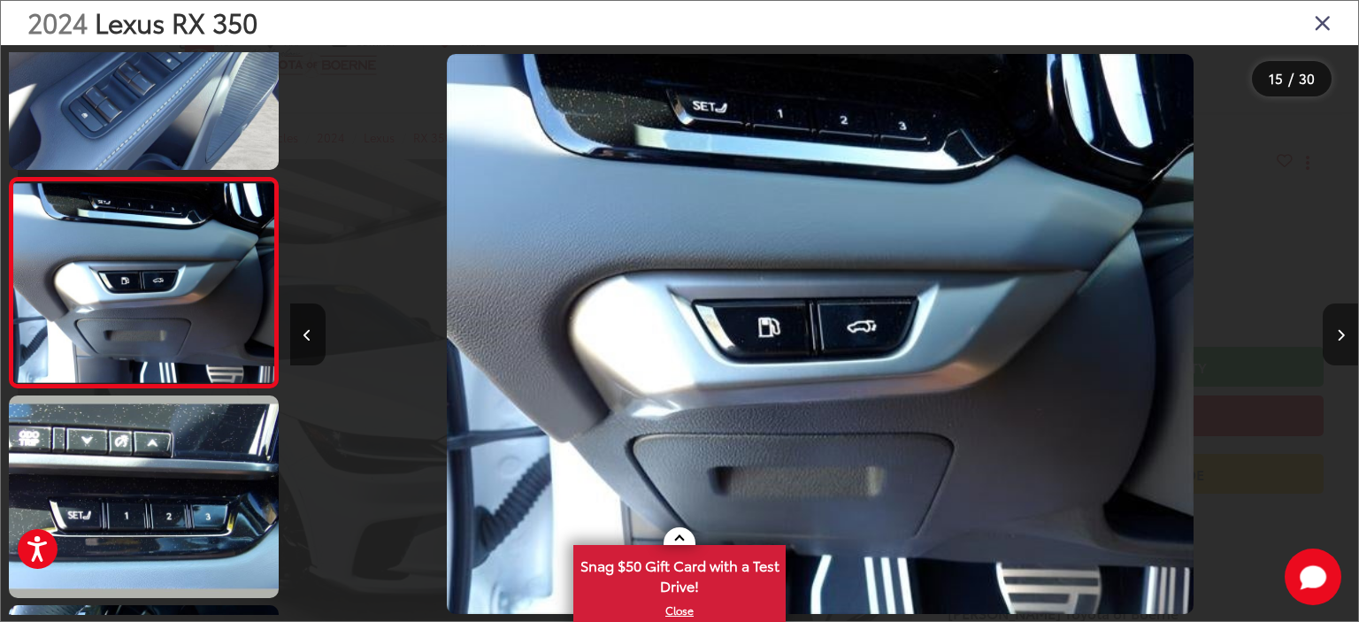
click at [1341, 329] on icon "Next image" at bounding box center [1340, 335] width 8 height 12
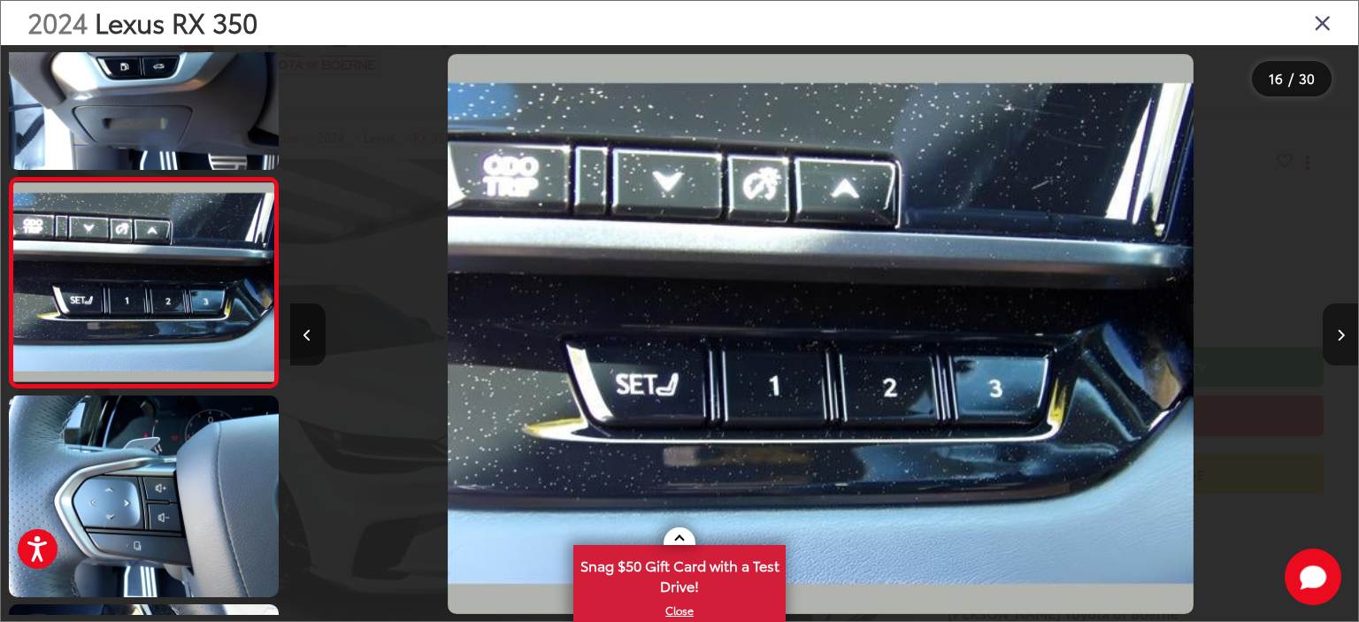
click at [1341, 329] on icon "Next image" at bounding box center [1340, 335] width 8 height 12
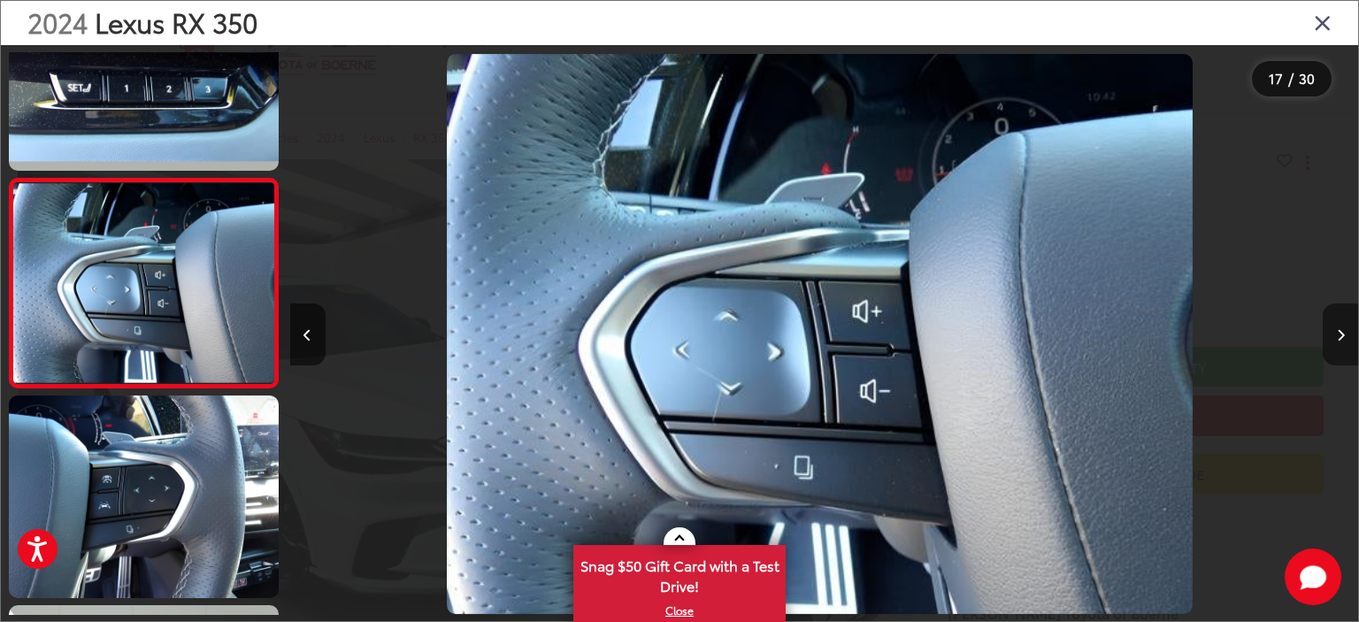
click at [1341, 329] on icon "Next image" at bounding box center [1340, 335] width 8 height 12
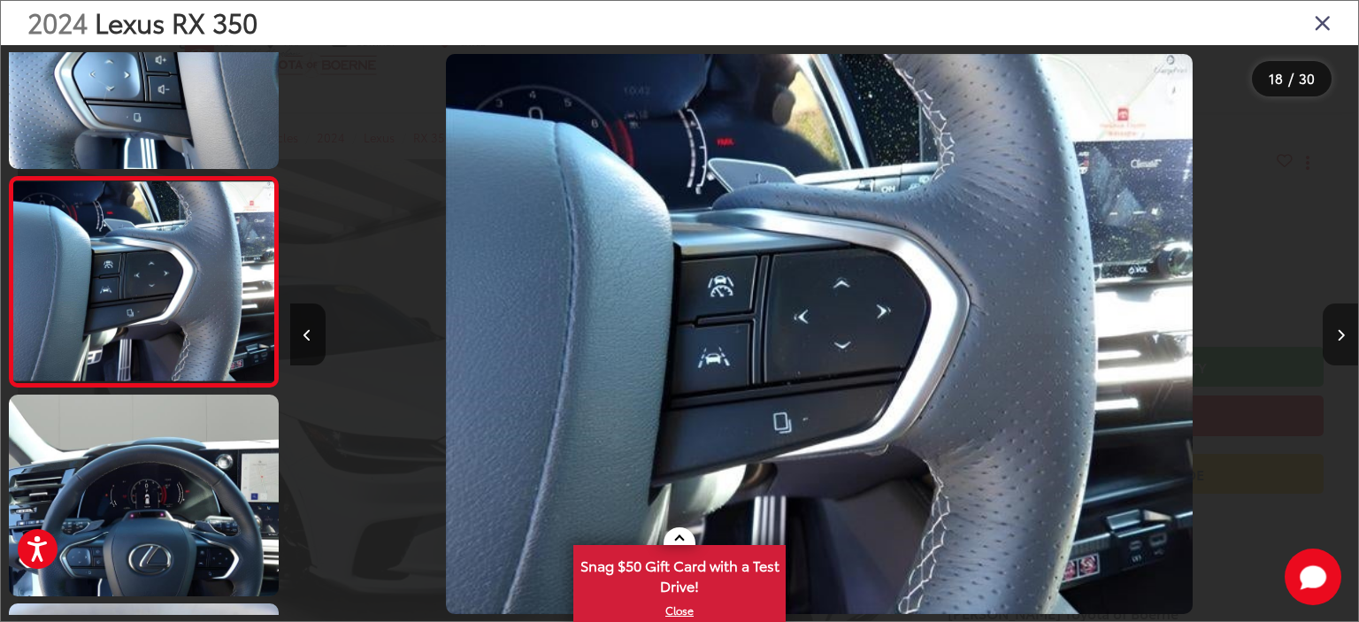
click at [1341, 329] on icon "Next image" at bounding box center [1340, 335] width 8 height 12
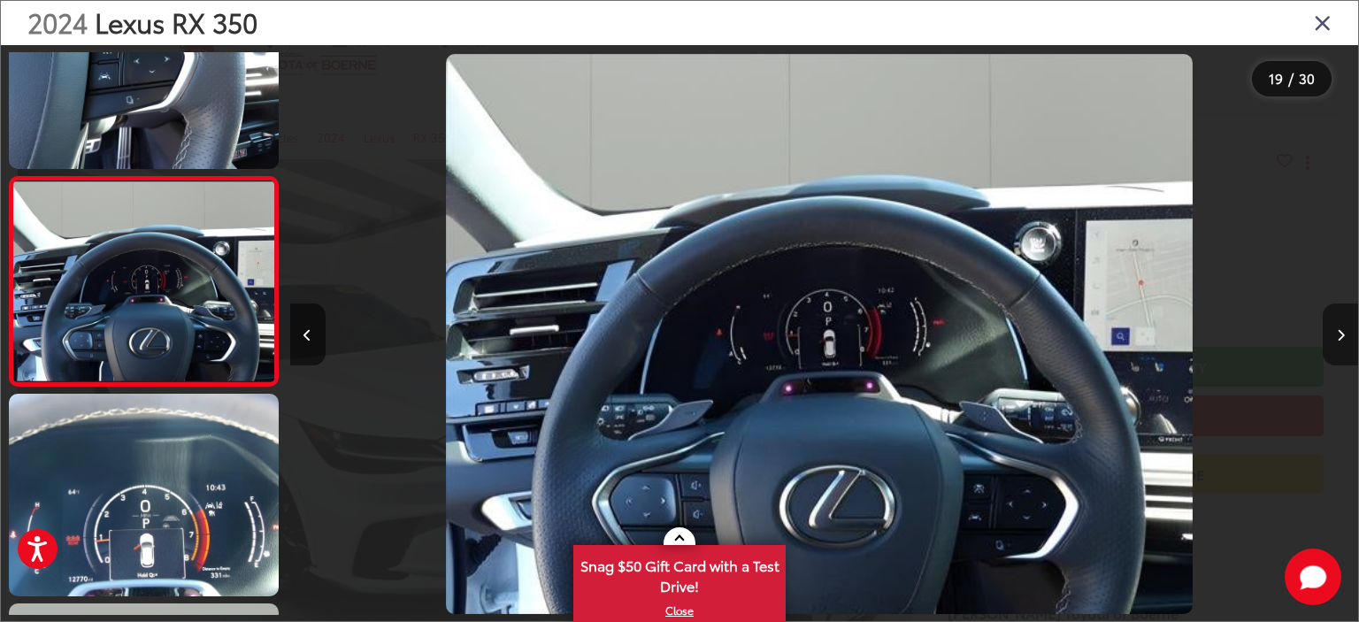
click at [1341, 329] on icon "Next image" at bounding box center [1340, 335] width 8 height 12
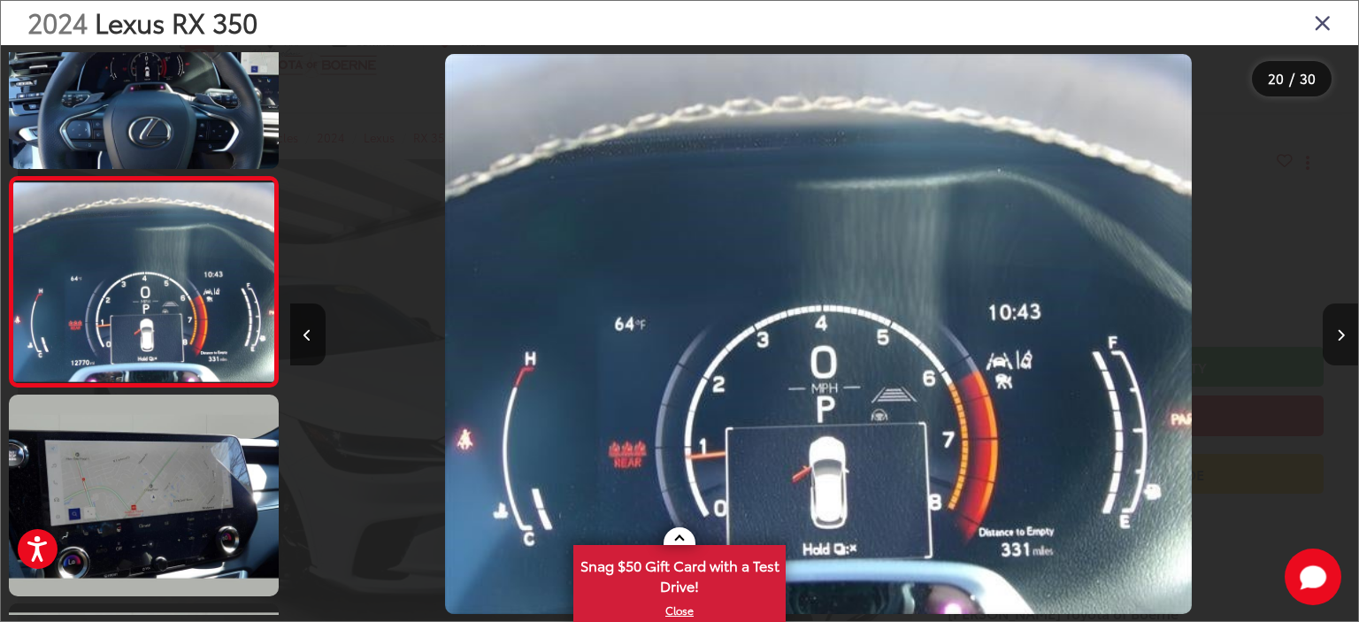
click at [1341, 329] on icon "Next image" at bounding box center [1340, 335] width 8 height 12
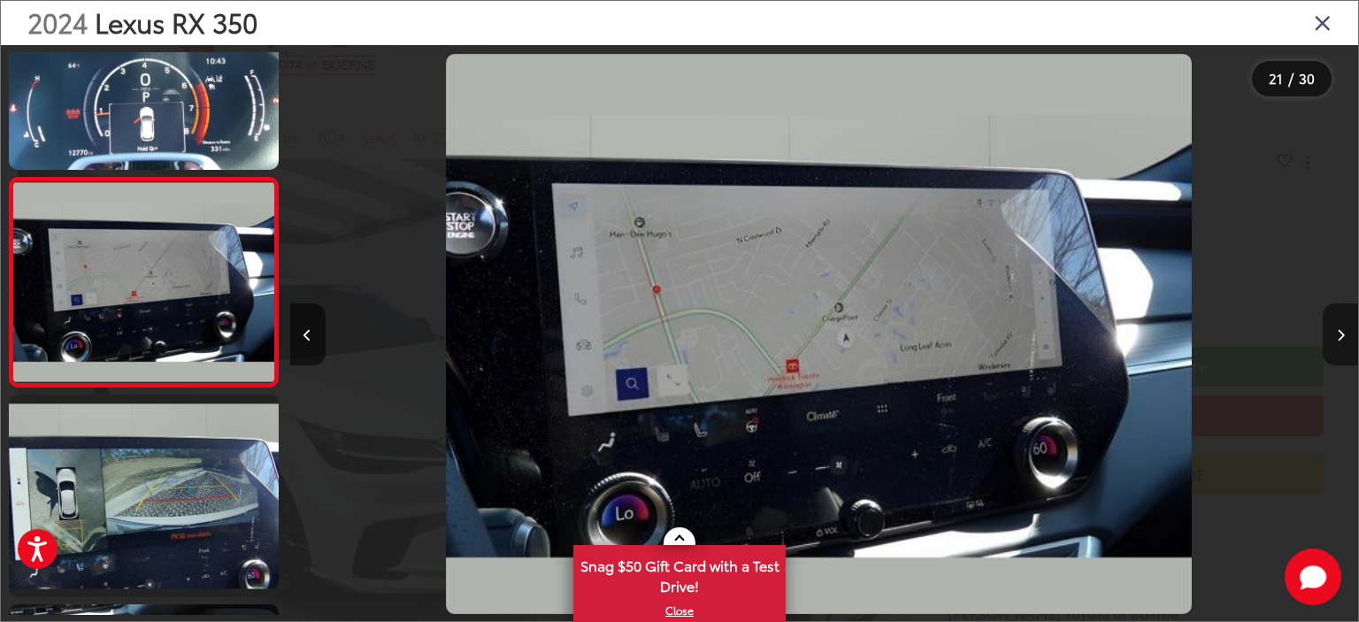
click at [1341, 329] on icon "Next image" at bounding box center [1340, 335] width 8 height 12
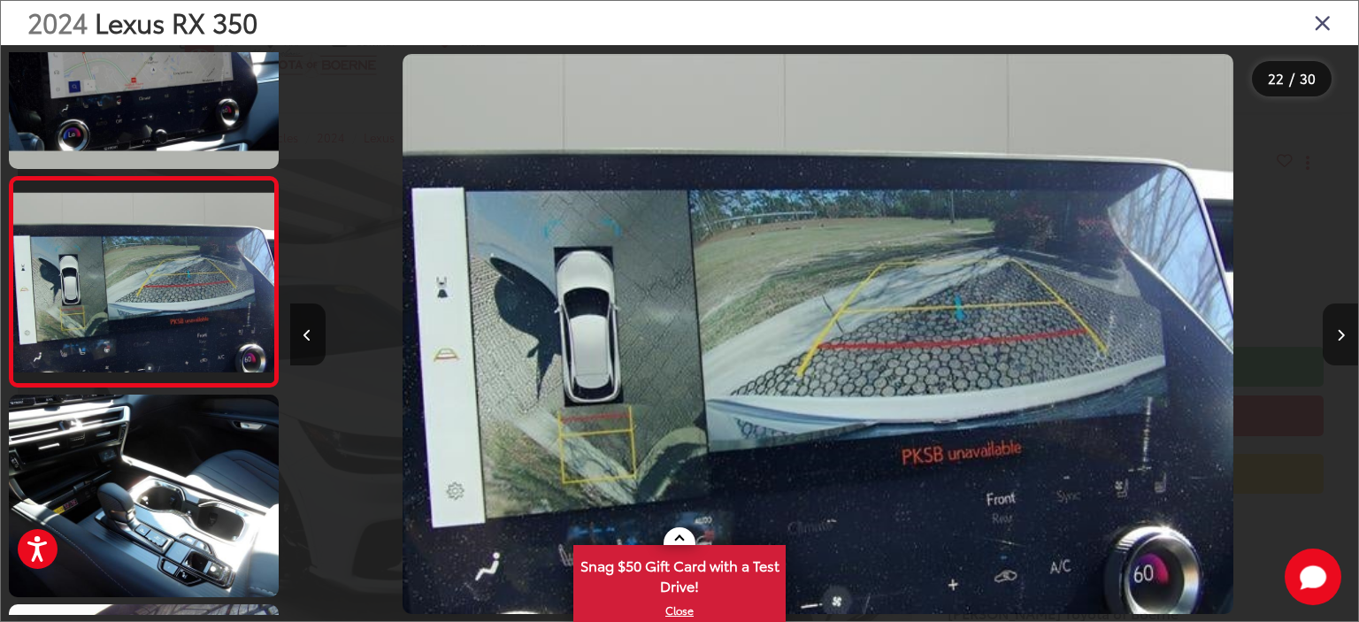
click at [1341, 329] on icon "Next image" at bounding box center [1340, 335] width 8 height 12
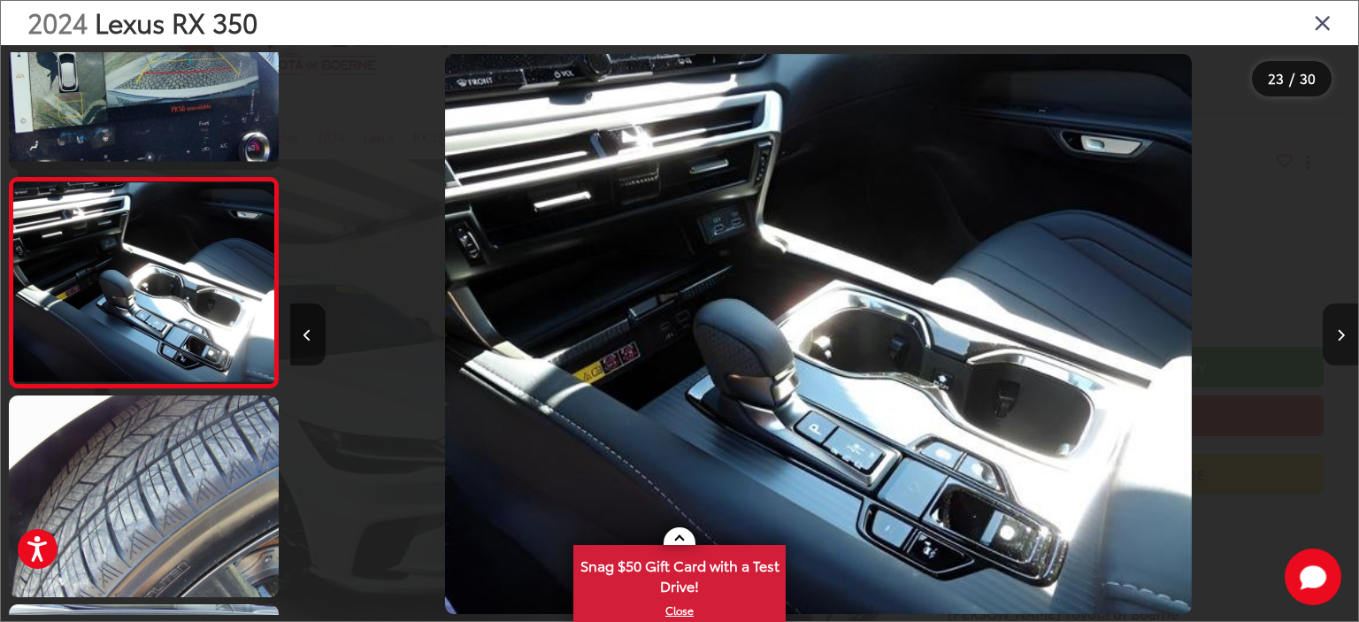
click at [1341, 329] on icon "Next image" at bounding box center [1340, 335] width 8 height 12
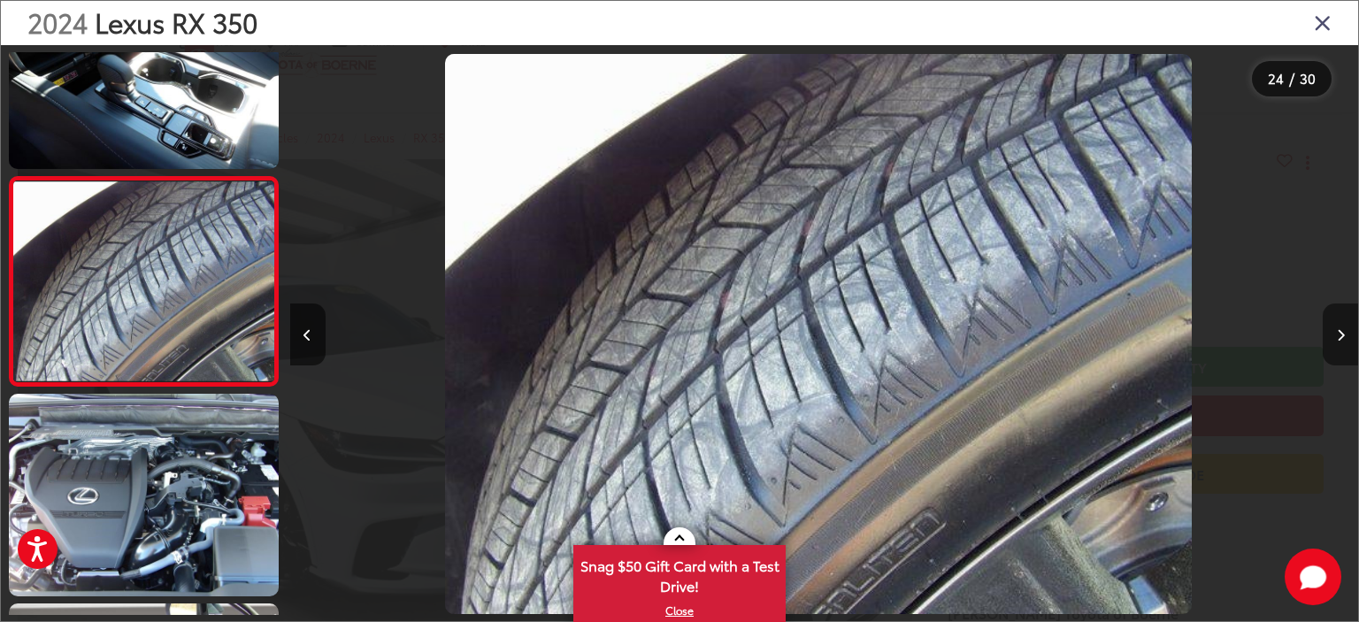
click at [1341, 329] on icon "Next image" at bounding box center [1340, 335] width 8 height 12
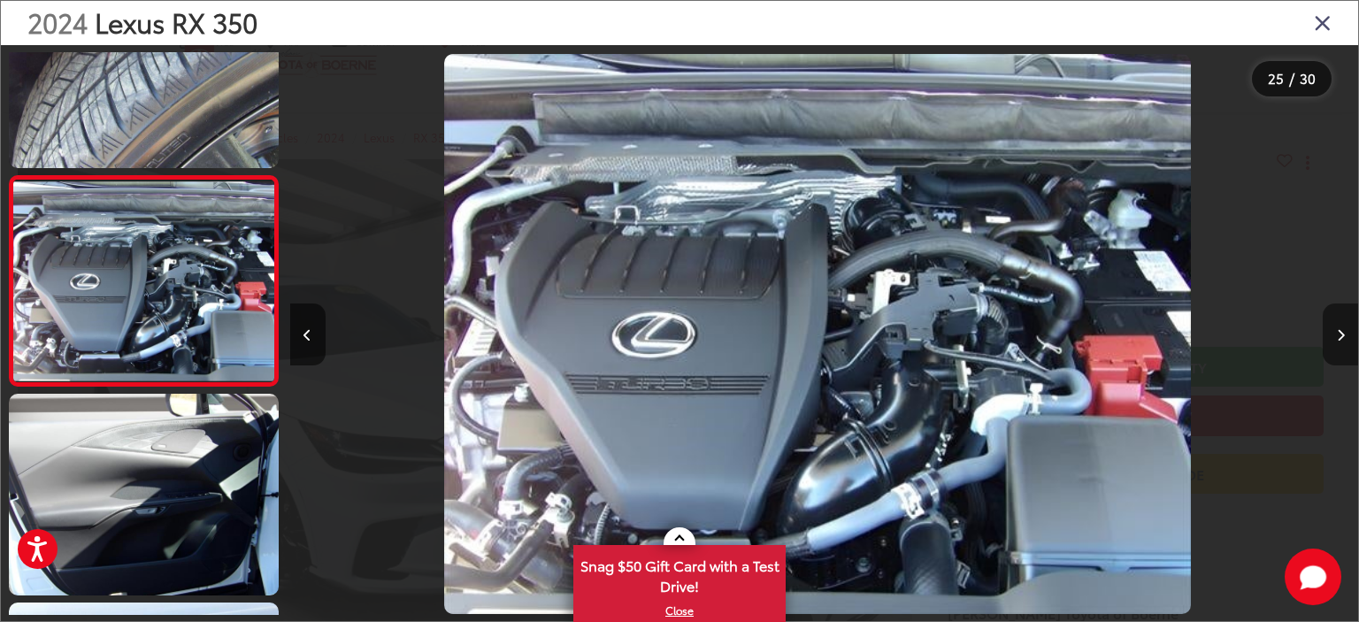
click at [1341, 329] on icon "Next image" at bounding box center [1340, 335] width 8 height 12
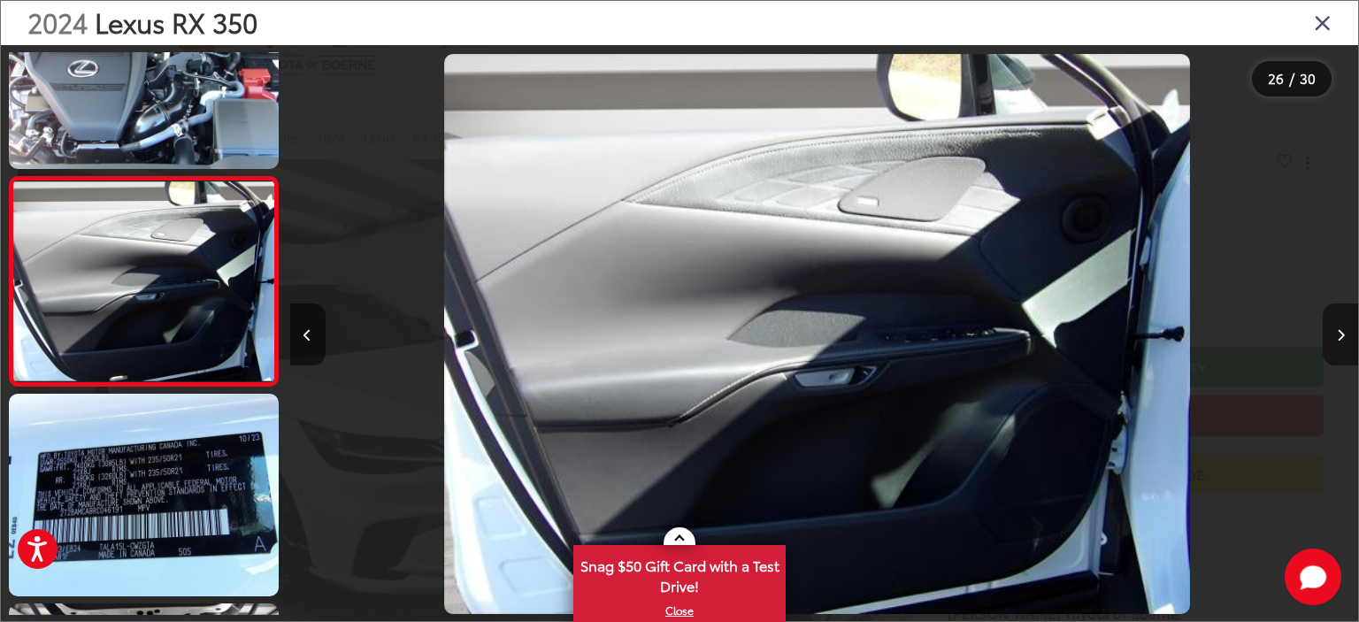
click at [1341, 329] on icon "Next image" at bounding box center [1340, 335] width 8 height 12
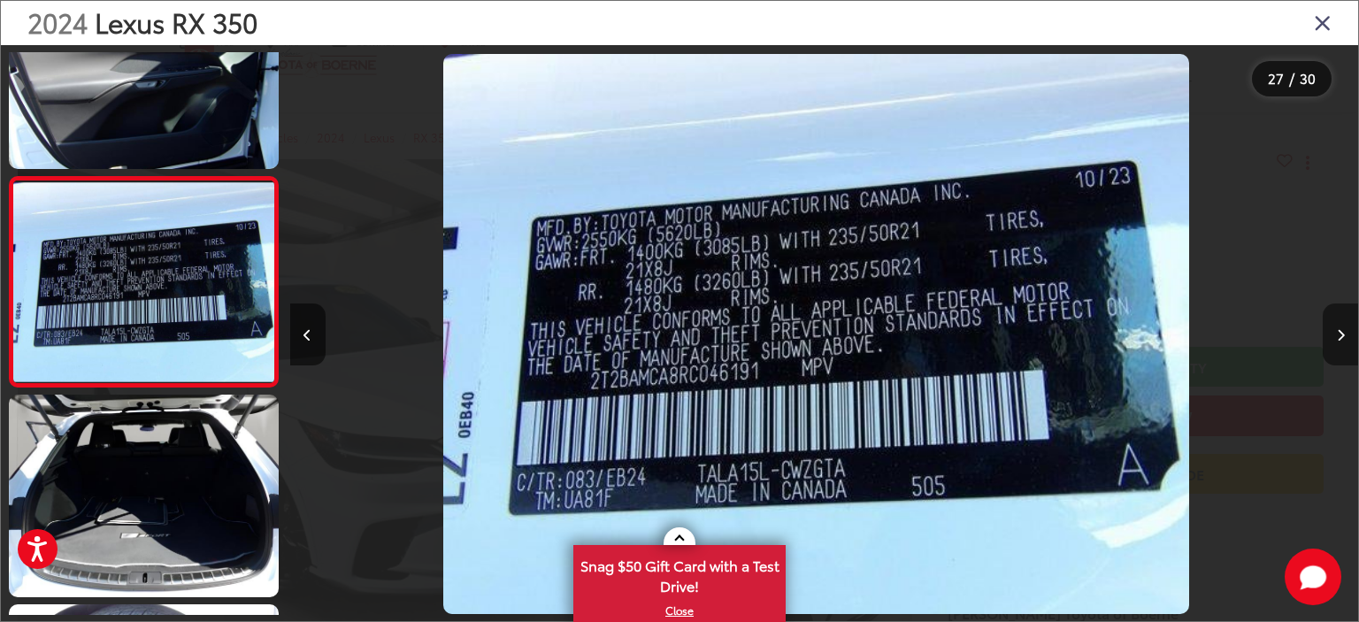
click at [1341, 329] on icon "Next image" at bounding box center [1340, 335] width 8 height 12
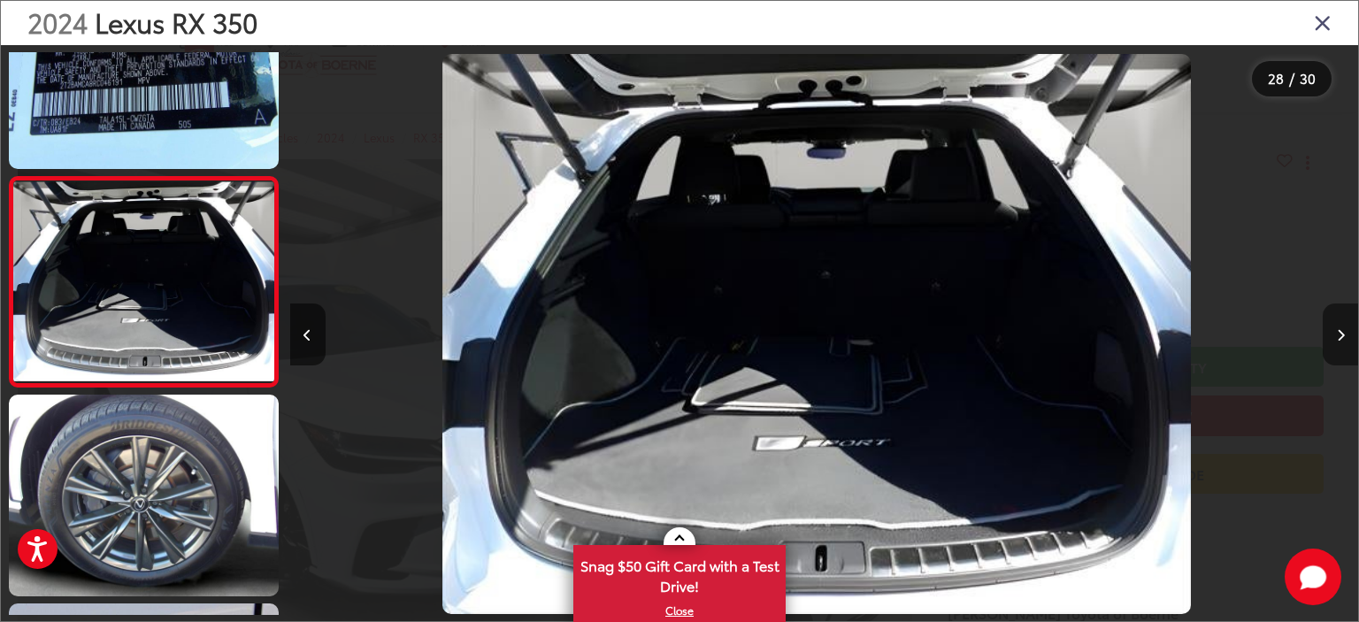
click at [1341, 329] on icon "Next image" at bounding box center [1340, 335] width 8 height 12
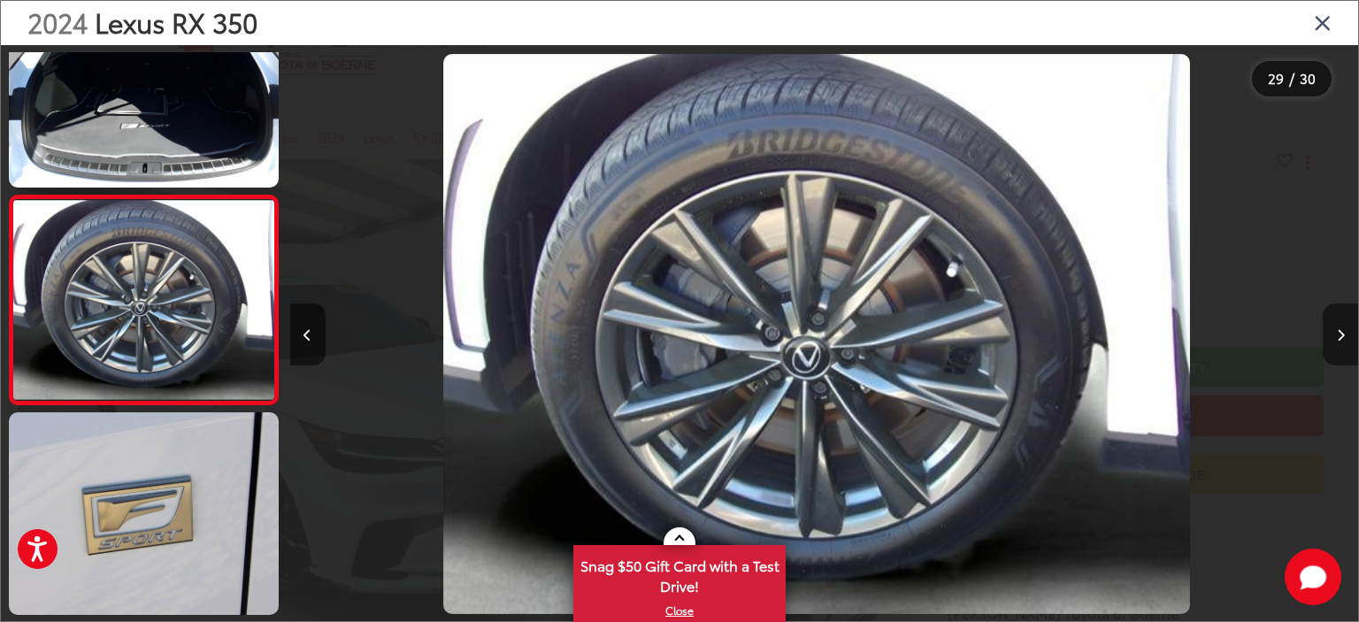
click at [1341, 329] on icon "Next image" at bounding box center [1340, 335] width 8 height 12
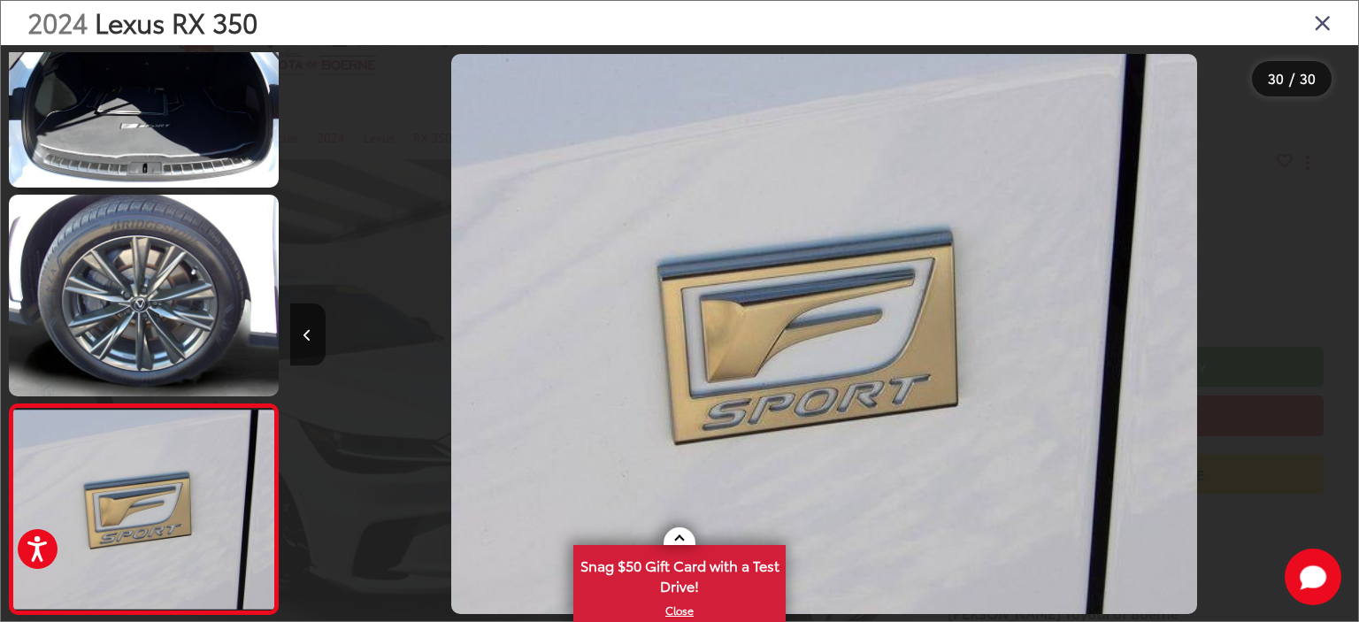
click at [1341, 329] on div at bounding box center [1224, 334] width 267 height 578
click at [1321, 23] on icon "Close gallery" at bounding box center [1322, 22] width 18 height 23
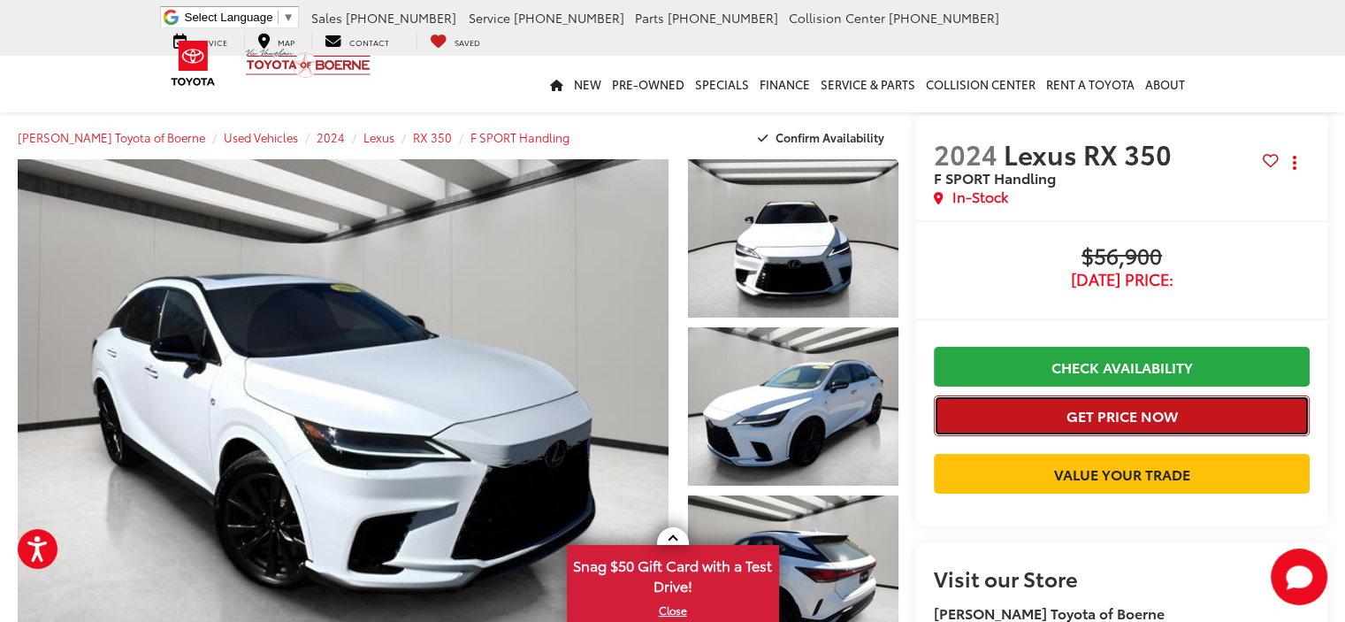
click at [1152, 412] on button "Get Price Now" at bounding box center [1122, 415] width 376 height 40
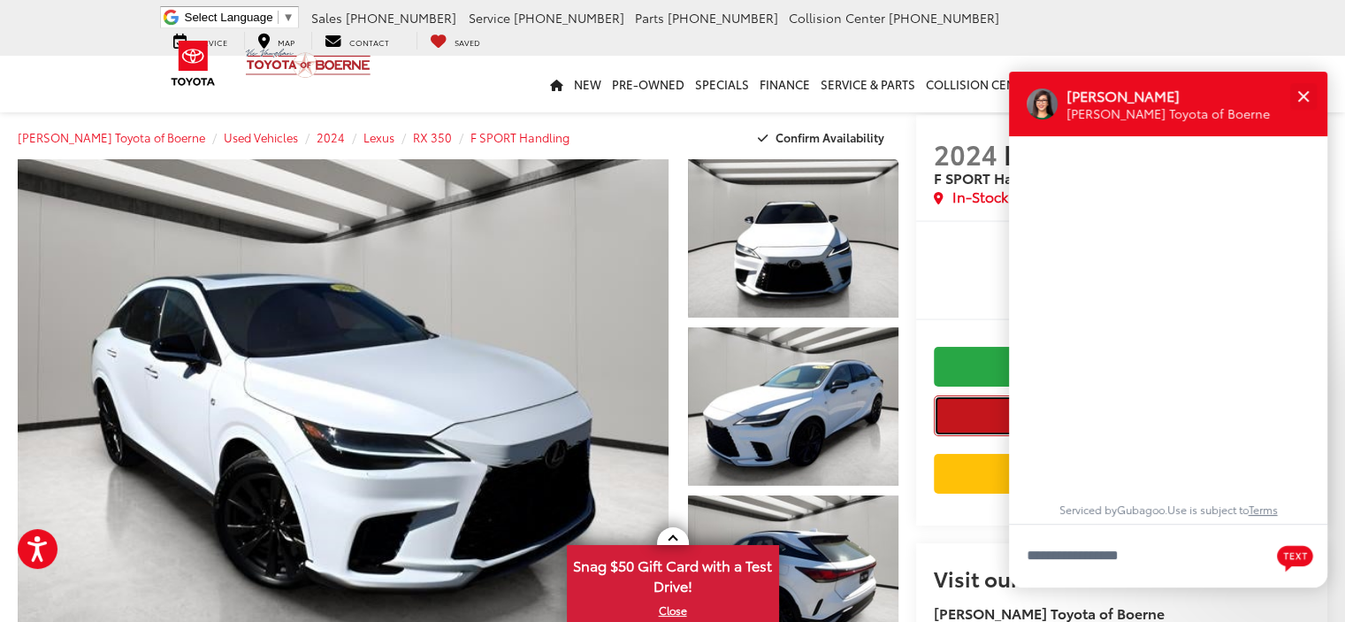
scroll to position [21, 0]
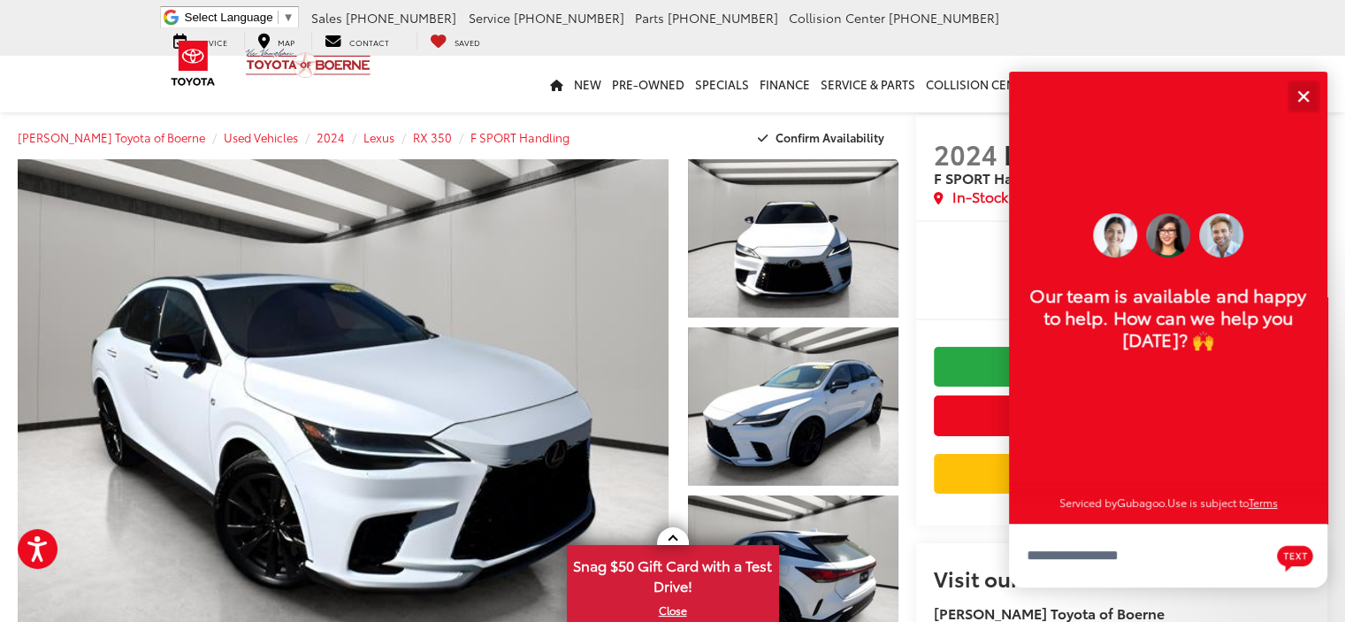
click at [1302, 98] on div "Close" at bounding box center [1303, 95] width 11 height 11
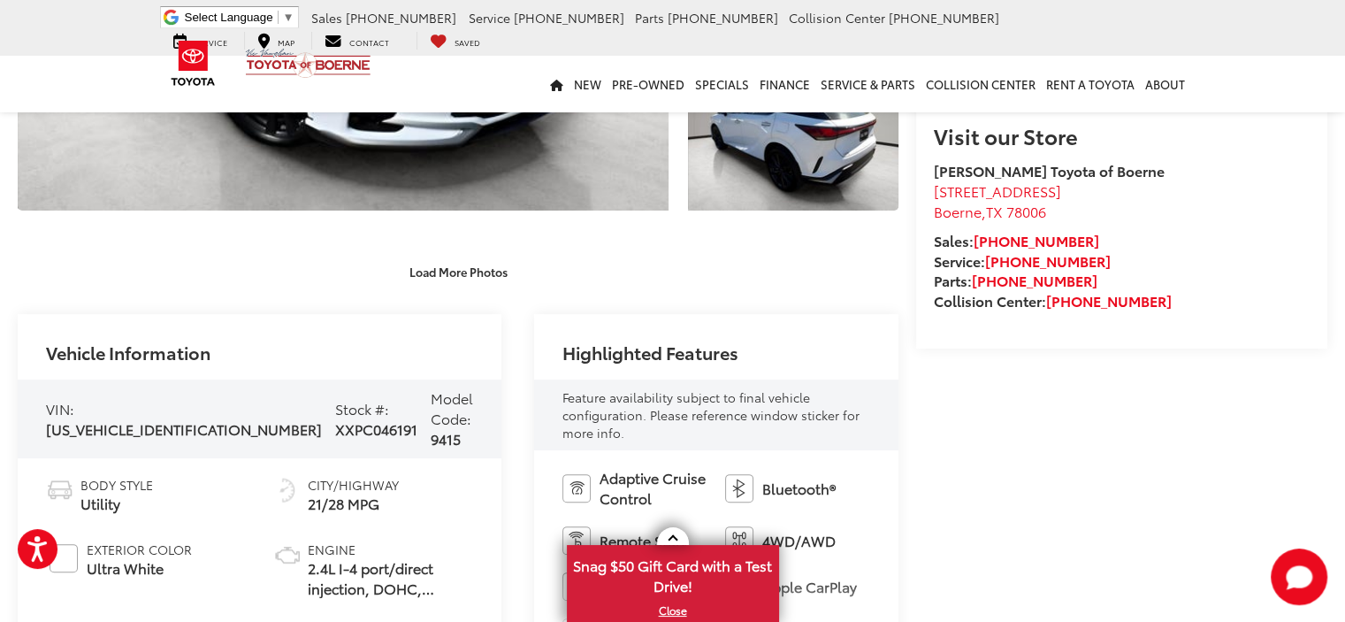
scroll to position [0, 0]
